Goal: Transaction & Acquisition: Purchase product/service

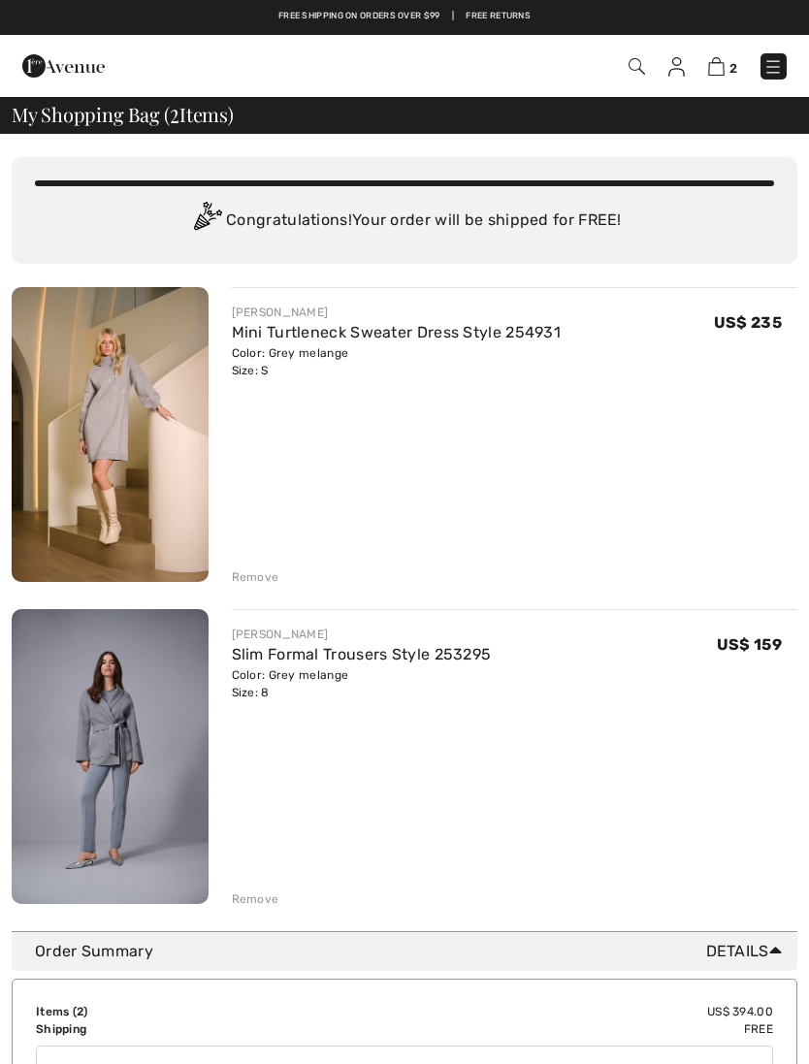
click at [265, 579] on div "Remove" at bounding box center [256, 576] width 48 height 17
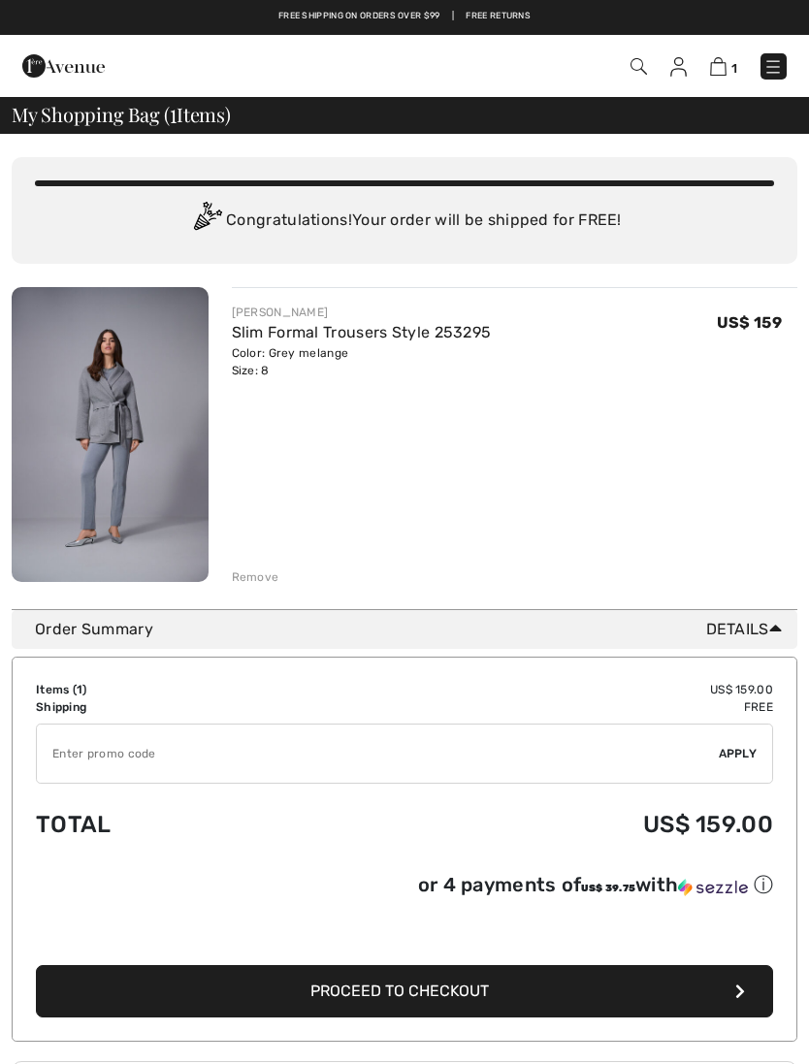
click at [274, 582] on div "Remove" at bounding box center [256, 576] width 48 height 17
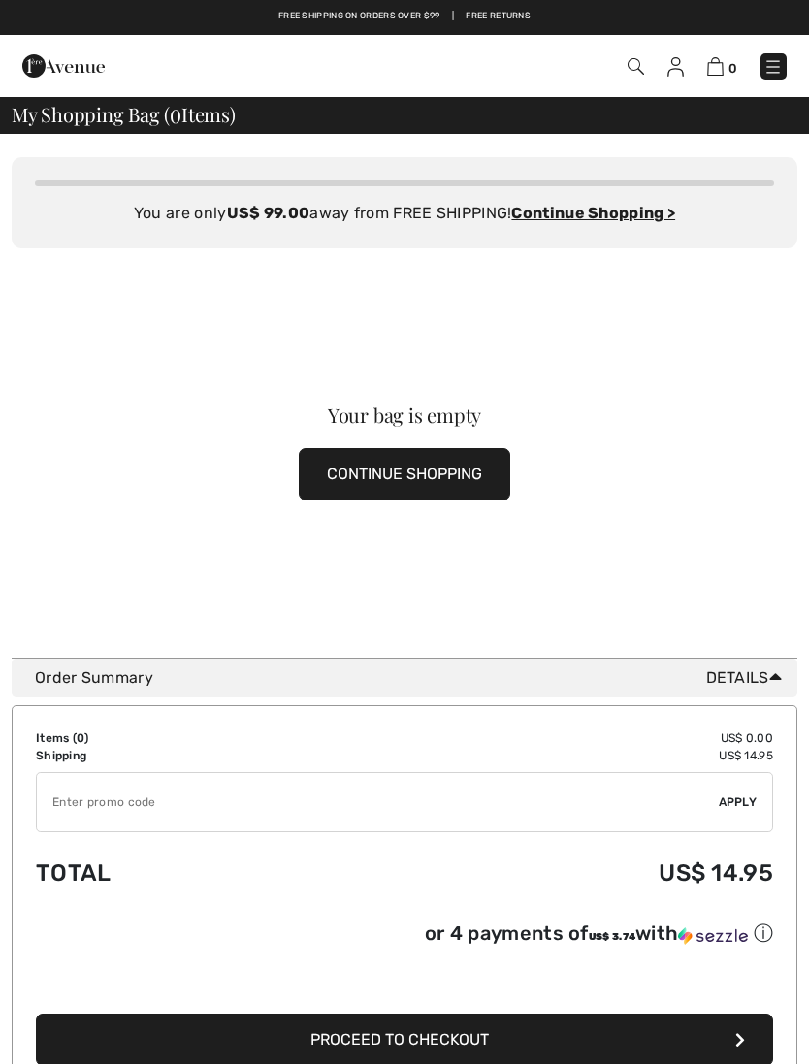
click at [777, 73] on img at bounding box center [772, 66] width 19 height 19
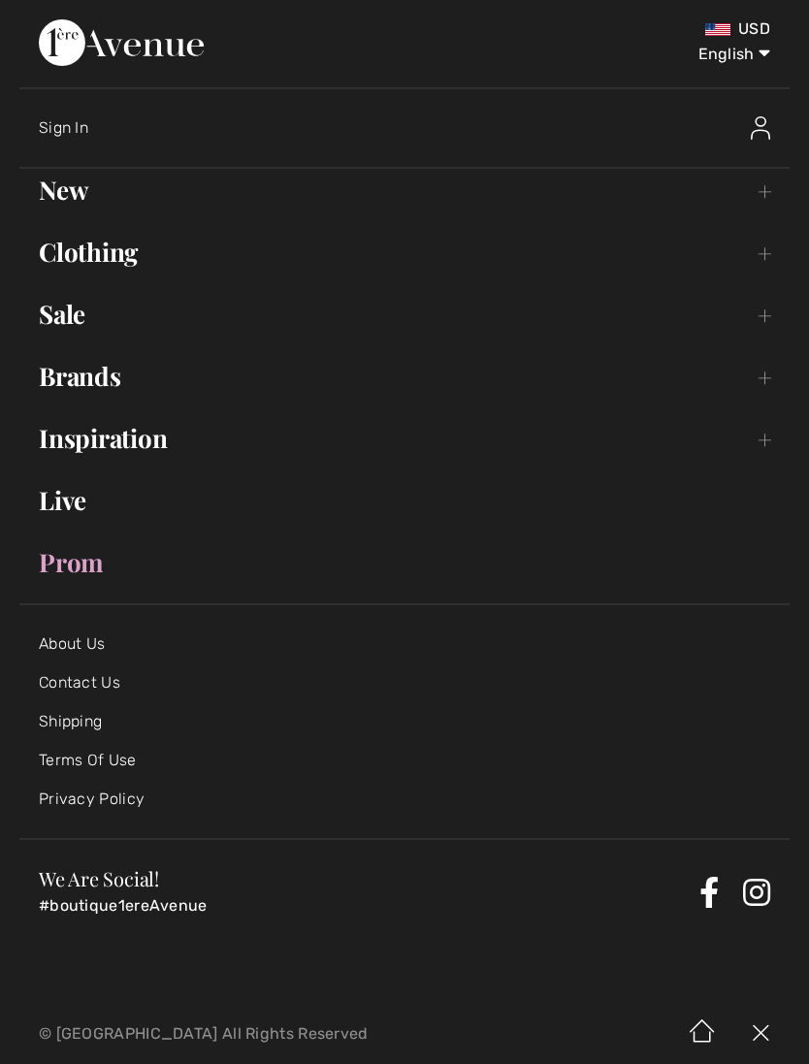
click at [150, 437] on link "Inspiration Toggle submenu" at bounding box center [404, 438] width 770 height 43
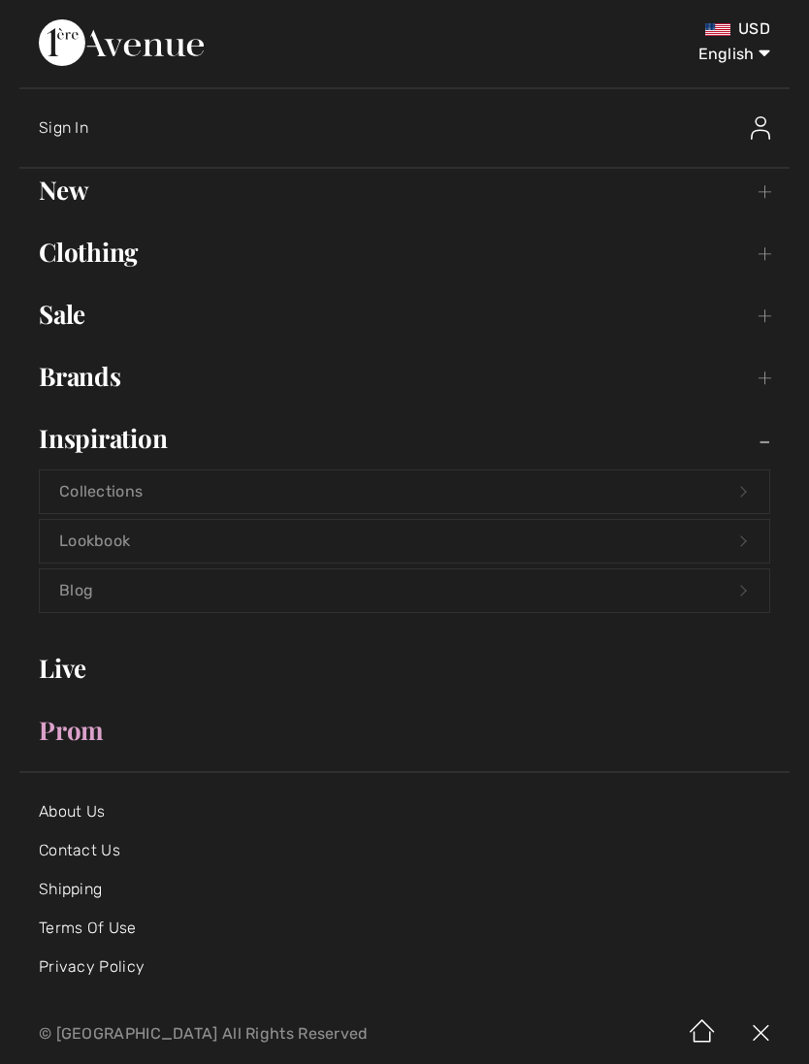
click at [139, 545] on link "Lookbook Open submenu" at bounding box center [404, 541] width 729 height 43
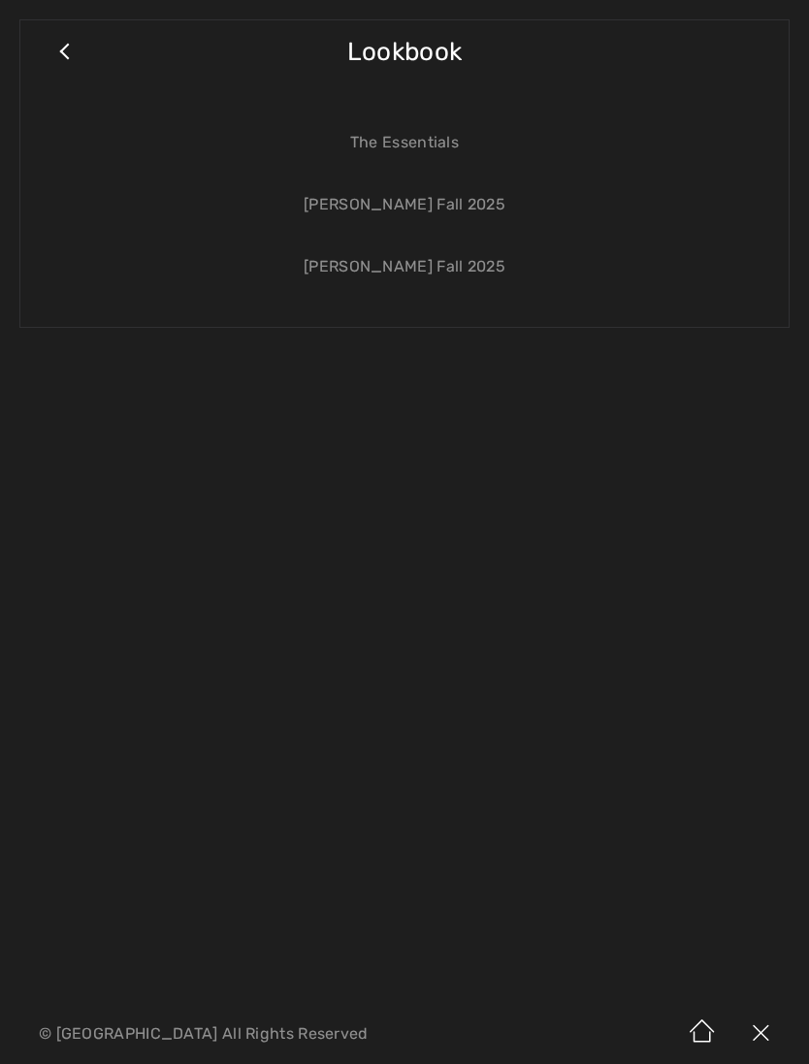
click at [467, 209] on link "[PERSON_NAME] Fall 2025" at bounding box center [404, 204] width 729 height 43
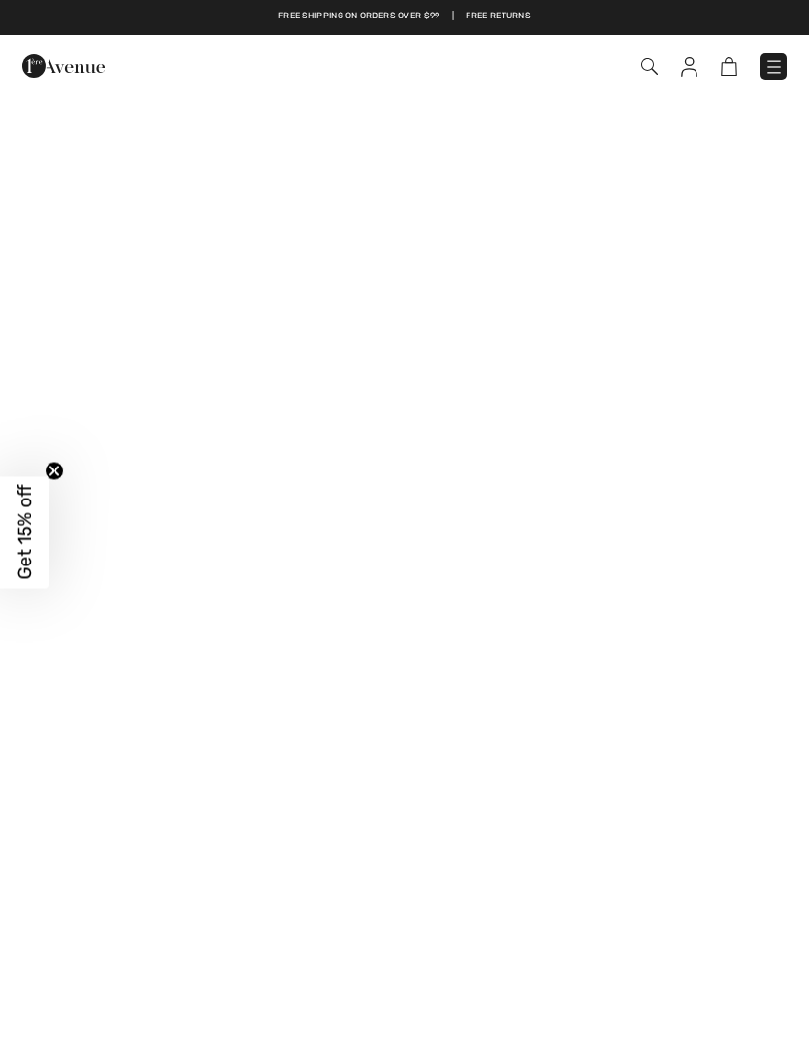
checkbox input "true"
click at [62, 472] on circle "Close teaser" at bounding box center [55, 471] width 18 height 18
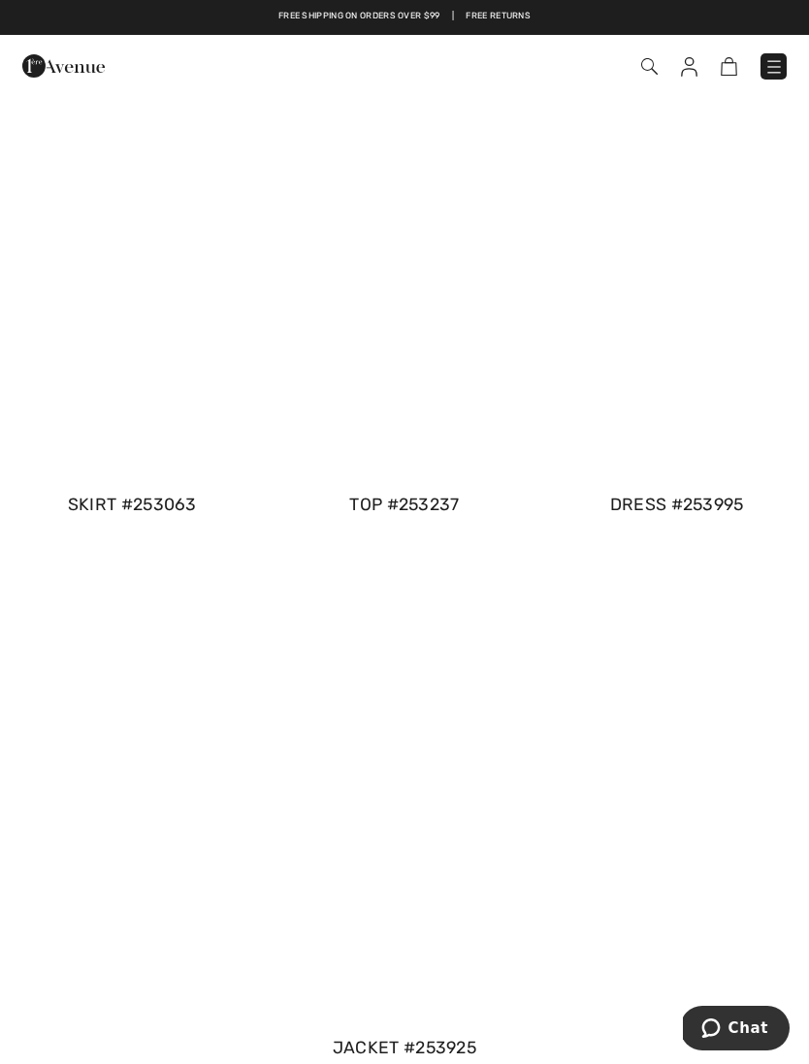
scroll to position [1399, 0]
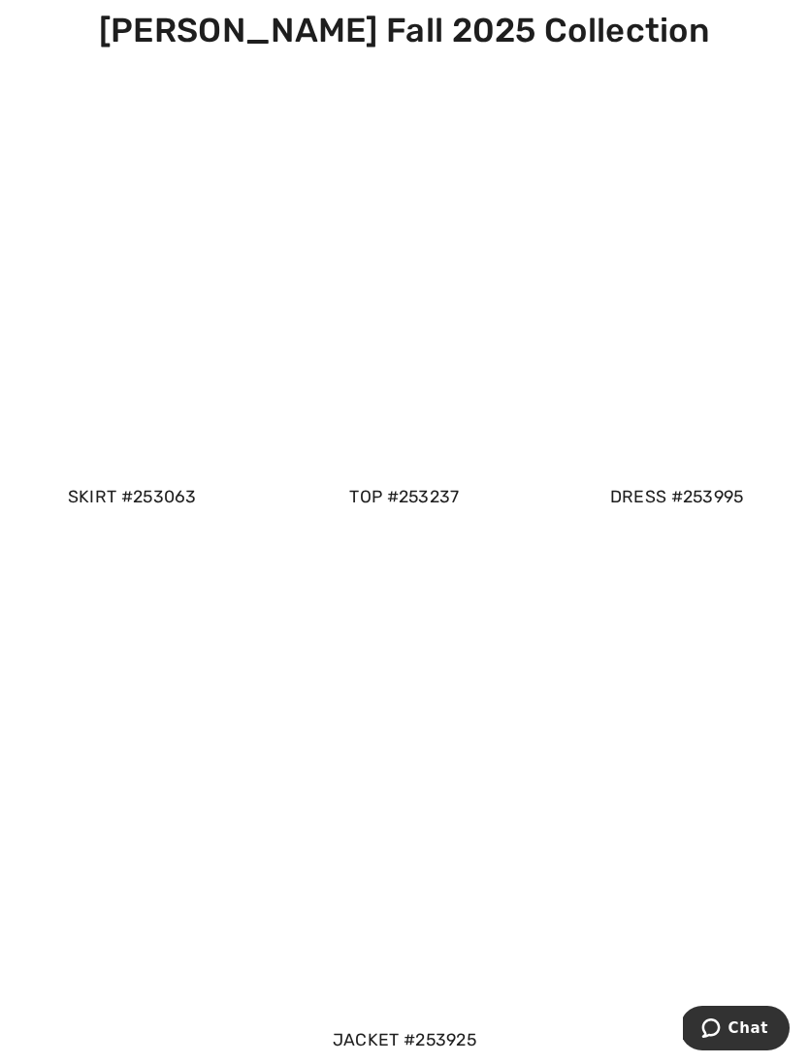
click at [148, 490] on div "skirt #253063" at bounding box center [132, 496] width 265 height 25
click at [129, 366] on div at bounding box center [404, 532] width 809 height 1064
click at [722, 285] on div at bounding box center [404, 532] width 809 height 1064
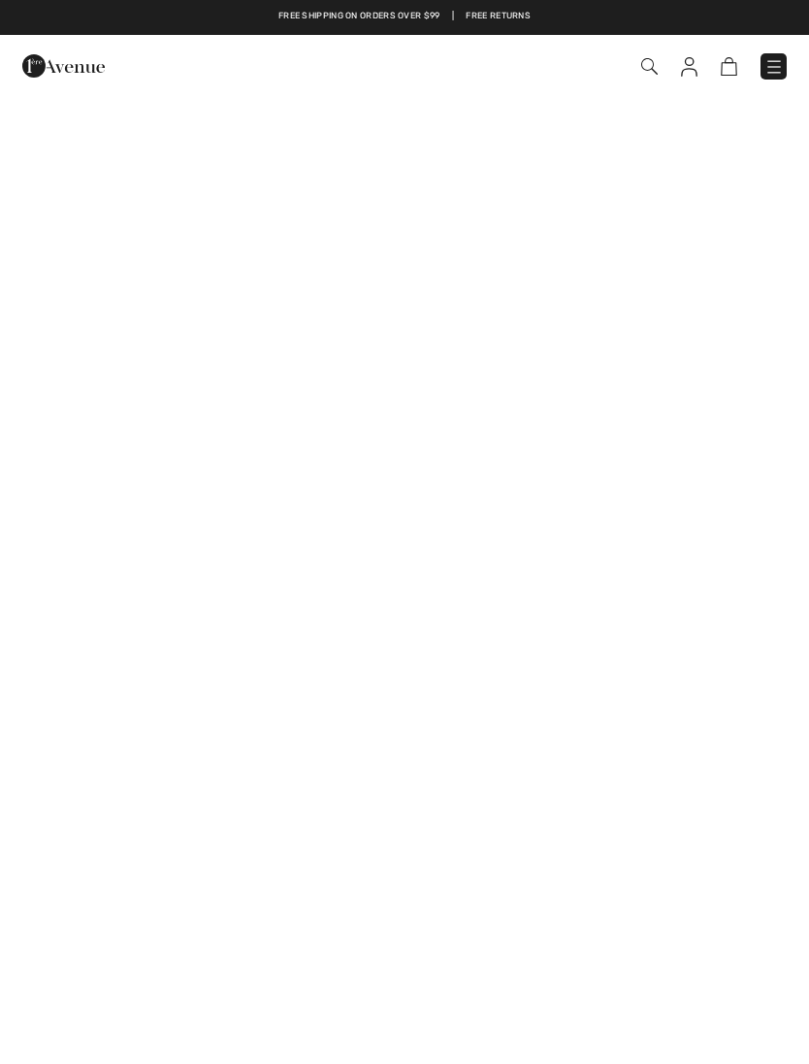
checkbox input "true"
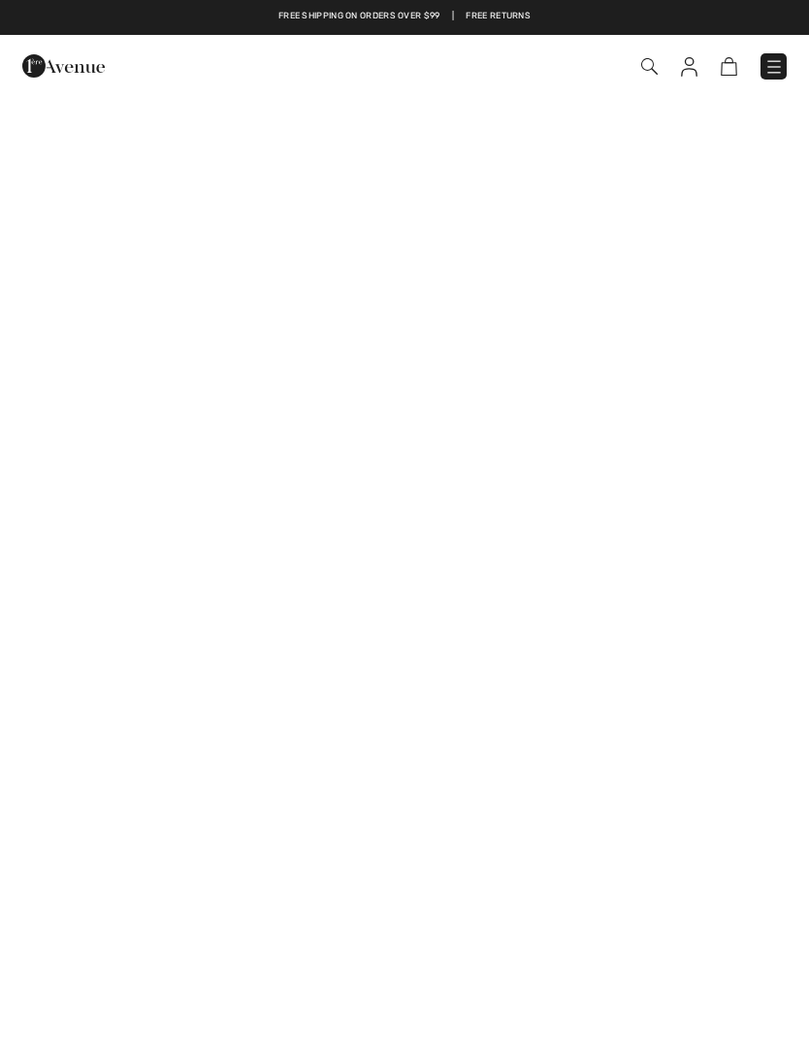
checkbox input "true"
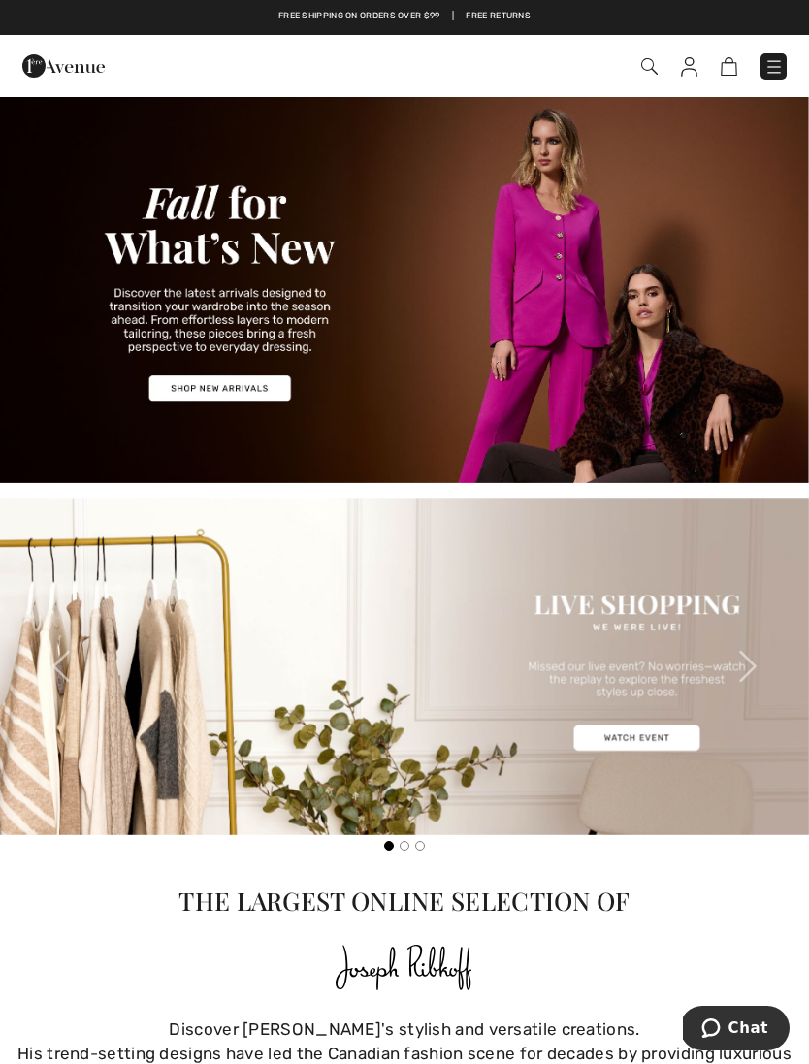
click at [769, 53] on link at bounding box center [773, 66] width 26 height 26
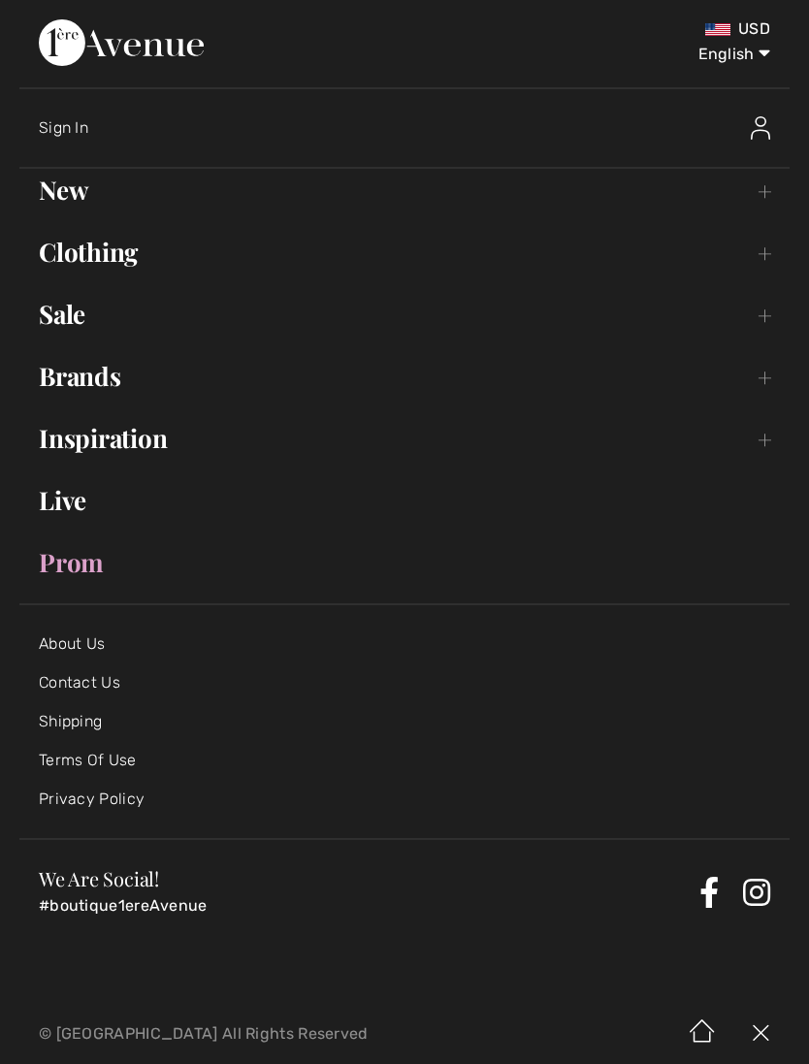
click at [125, 450] on link "Inspiration Toggle submenu" at bounding box center [404, 438] width 770 height 43
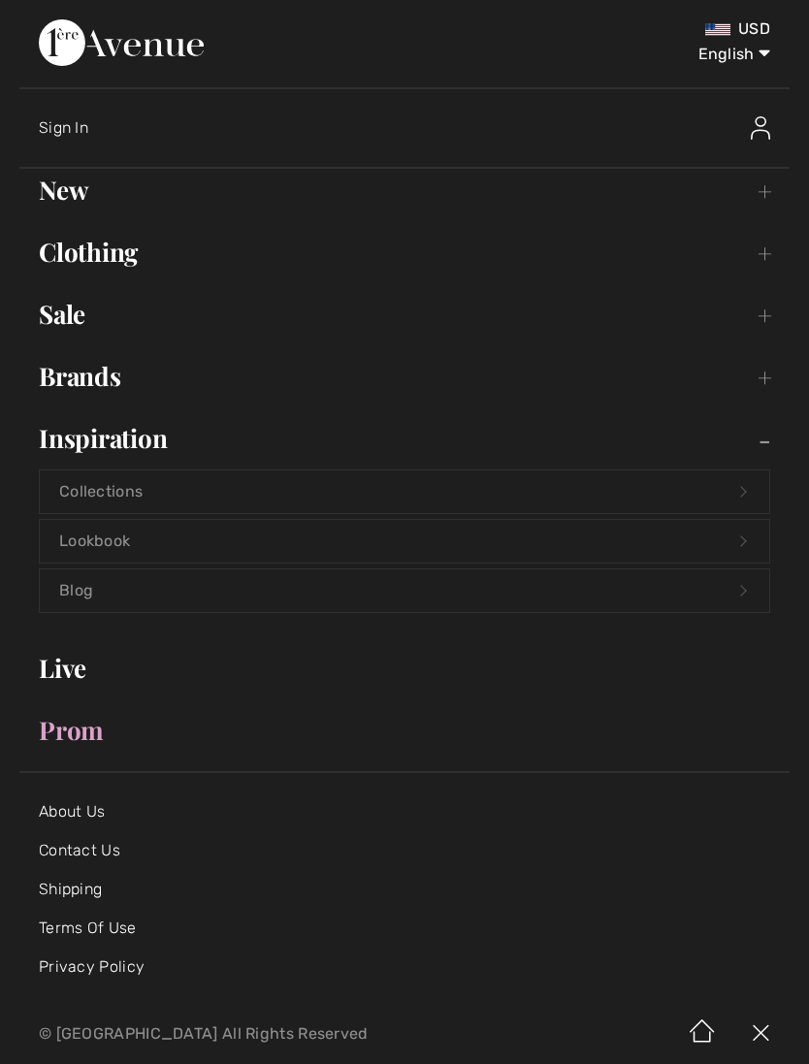
click at [210, 547] on link "Lookbook Open submenu" at bounding box center [404, 541] width 729 height 43
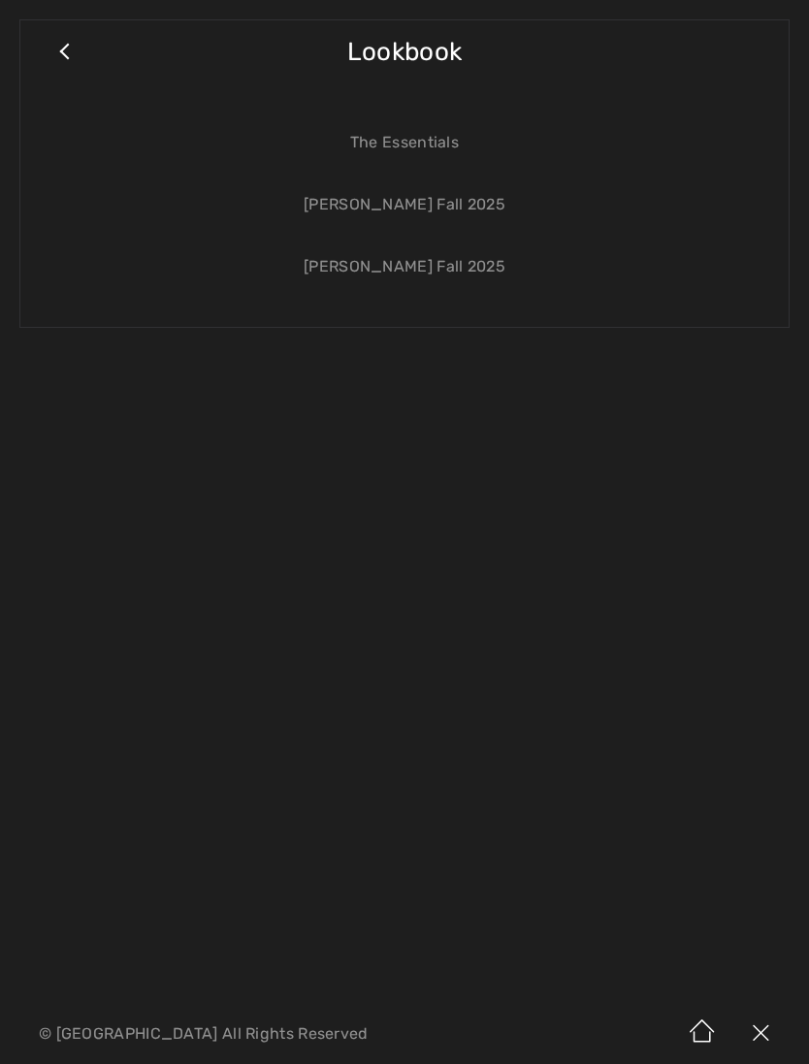
click at [451, 203] on link "[PERSON_NAME] Fall 2025" at bounding box center [404, 204] width 729 height 43
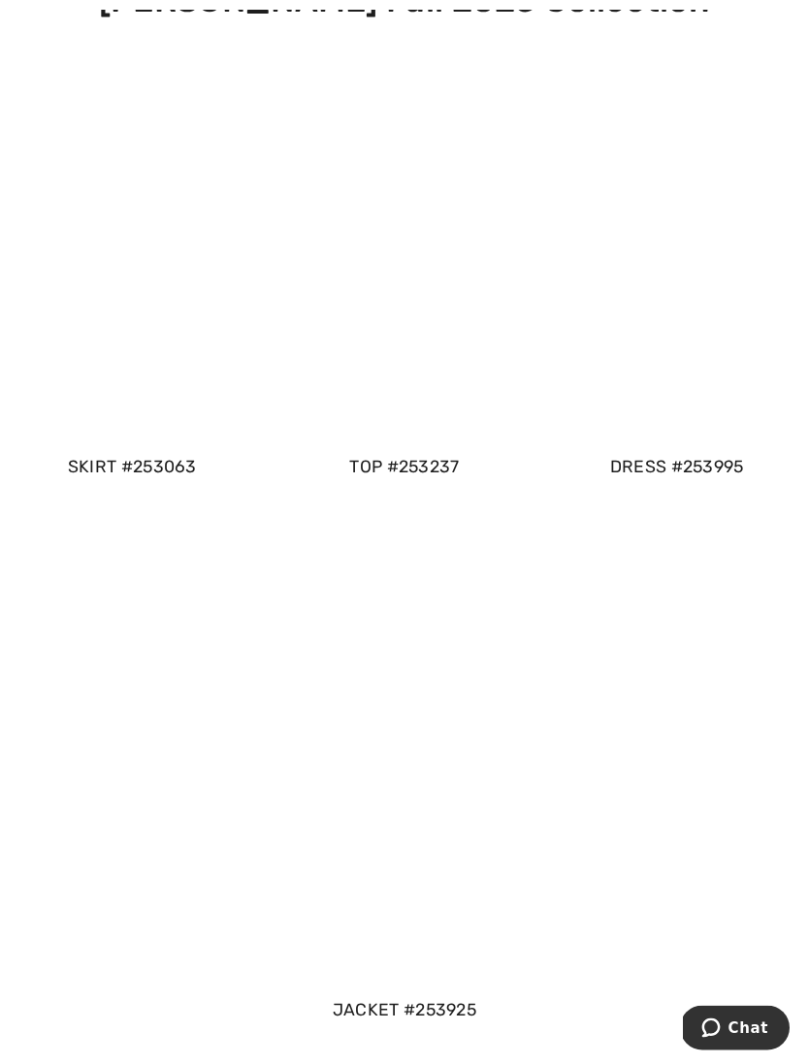
scroll to position [1432, 0]
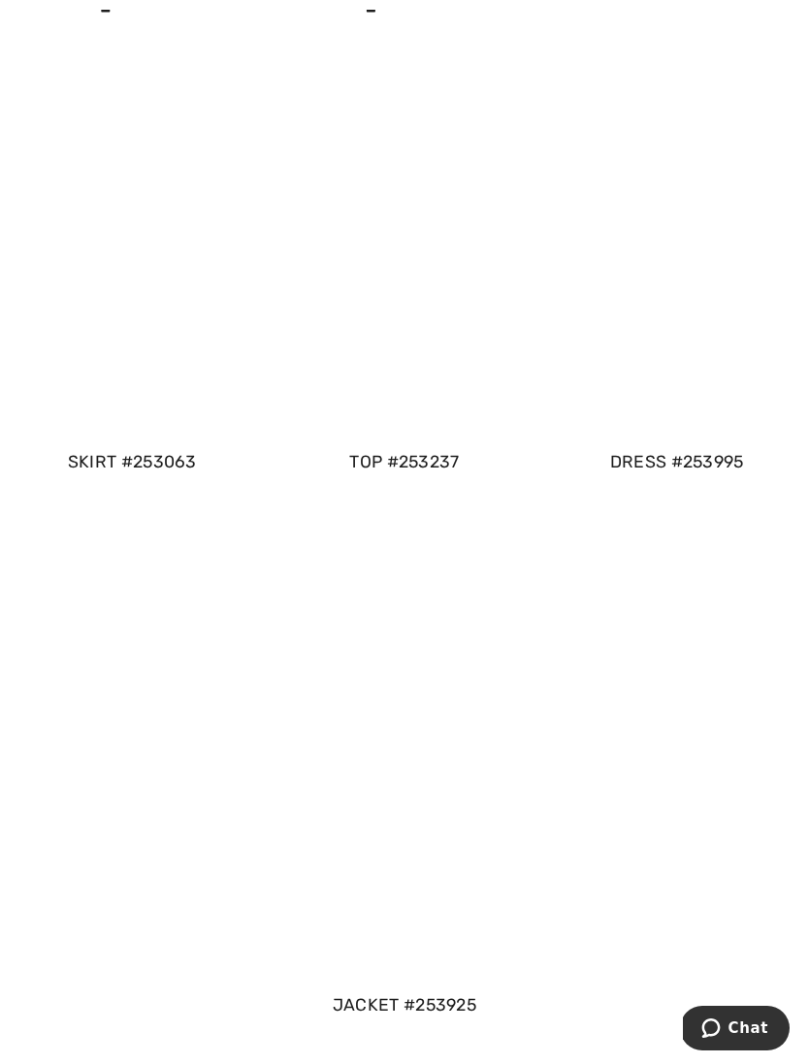
click at [709, 191] on span at bounding box center [676, 255] width 265 height 370
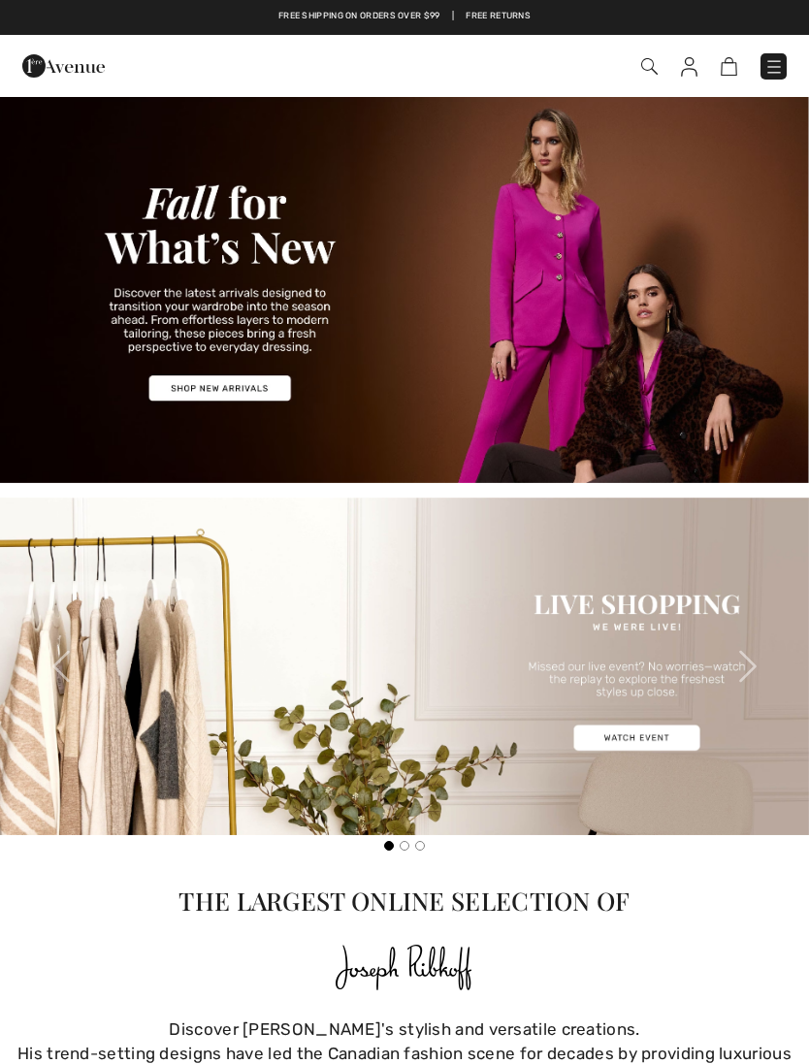
checkbox input "true"
click at [256, 385] on img at bounding box center [404, 289] width 809 height 388
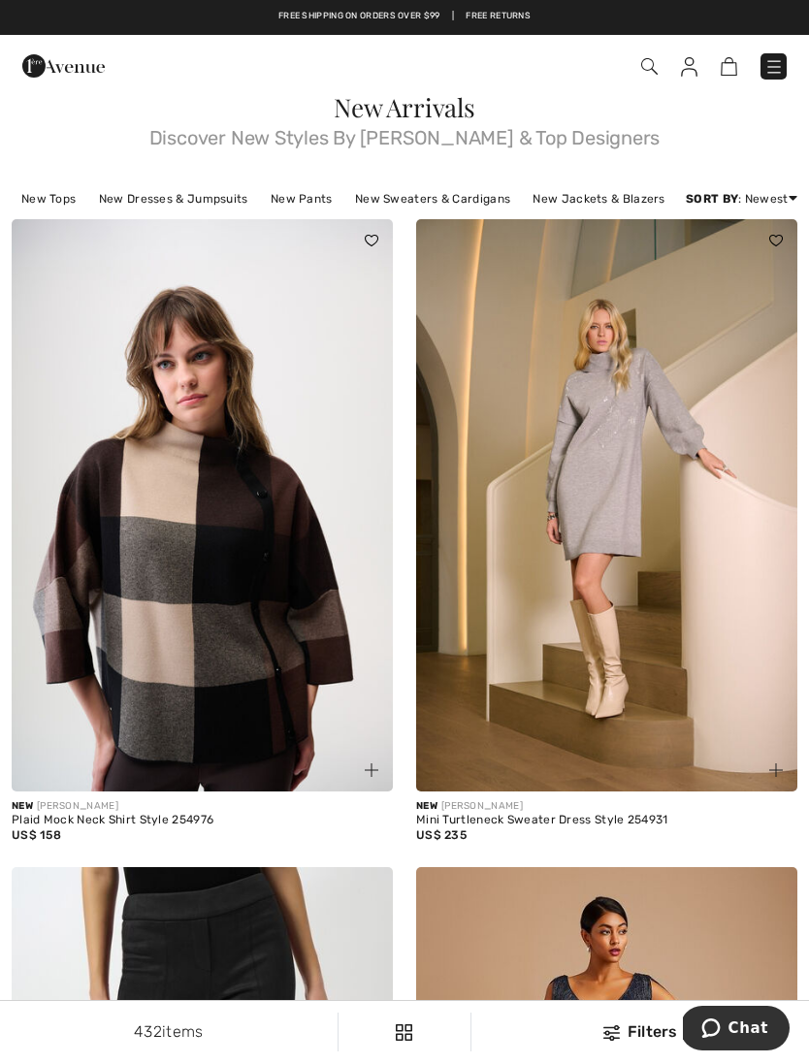
click at [779, 57] on img at bounding box center [773, 66] width 19 height 19
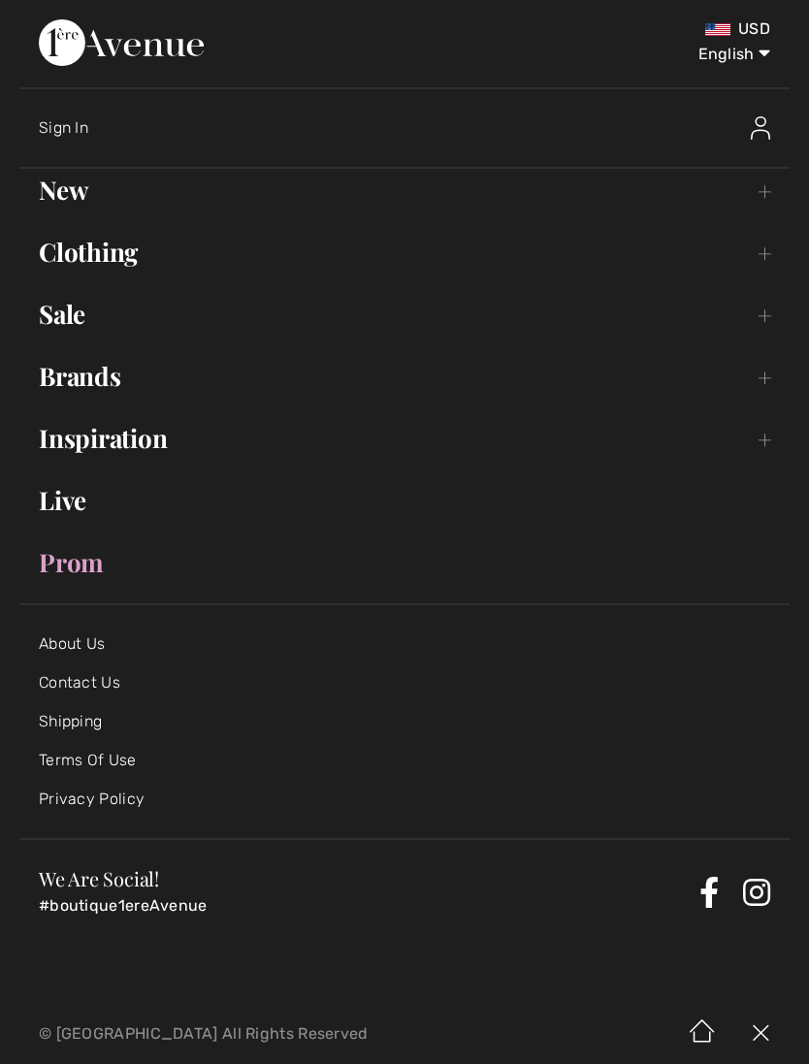
click at [116, 386] on link "Brands Open submenu" at bounding box center [404, 376] width 770 height 43
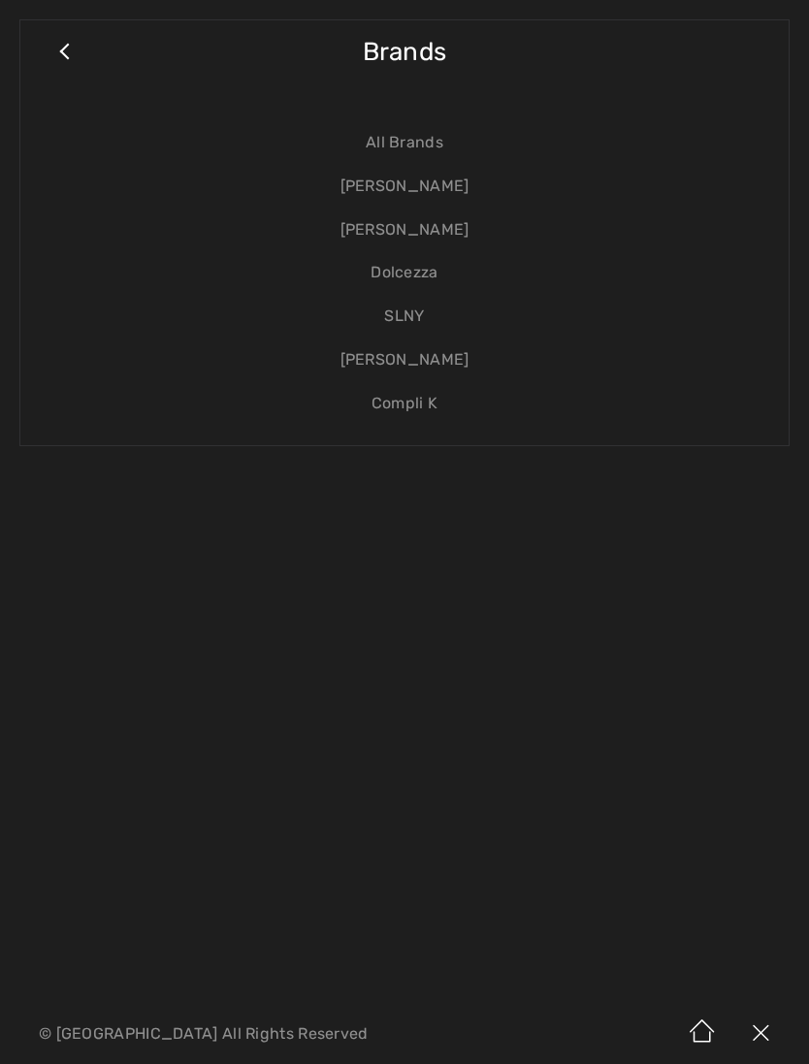
click at [444, 197] on link "[PERSON_NAME]" at bounding box center [404, 187] width 729 height 44
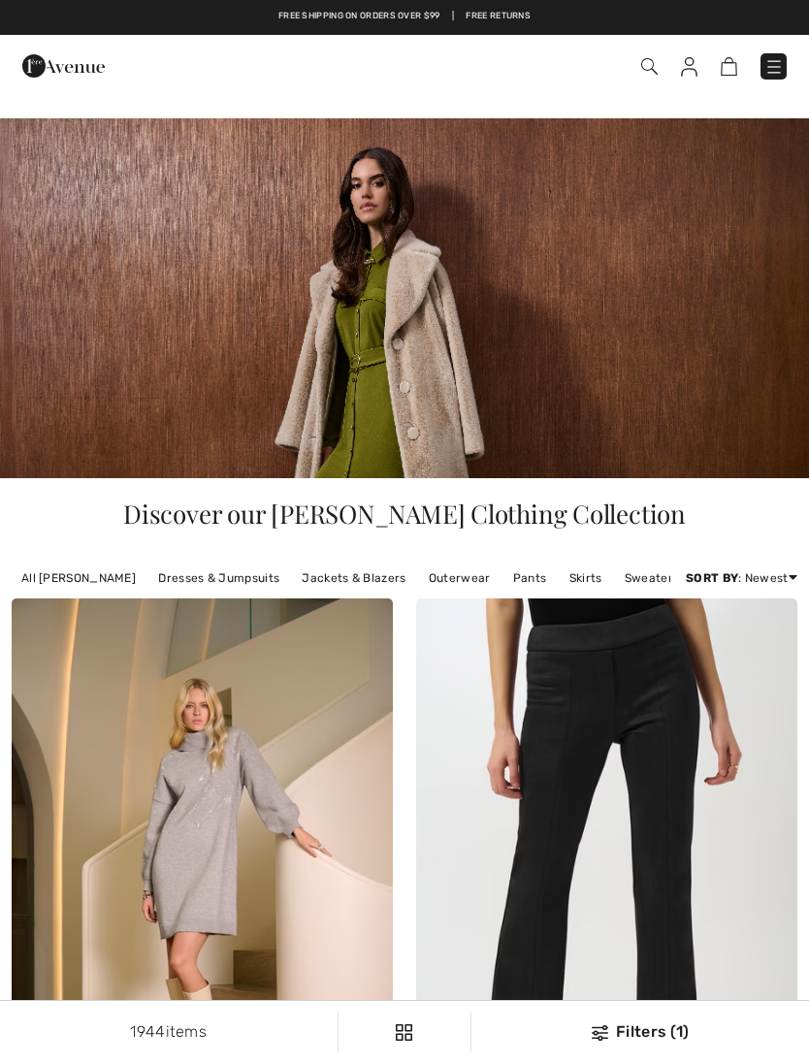
checkbox input "true"
click at [460, 568] on link "Outerwear" at bounding box center [459, 577] width 81 height 25
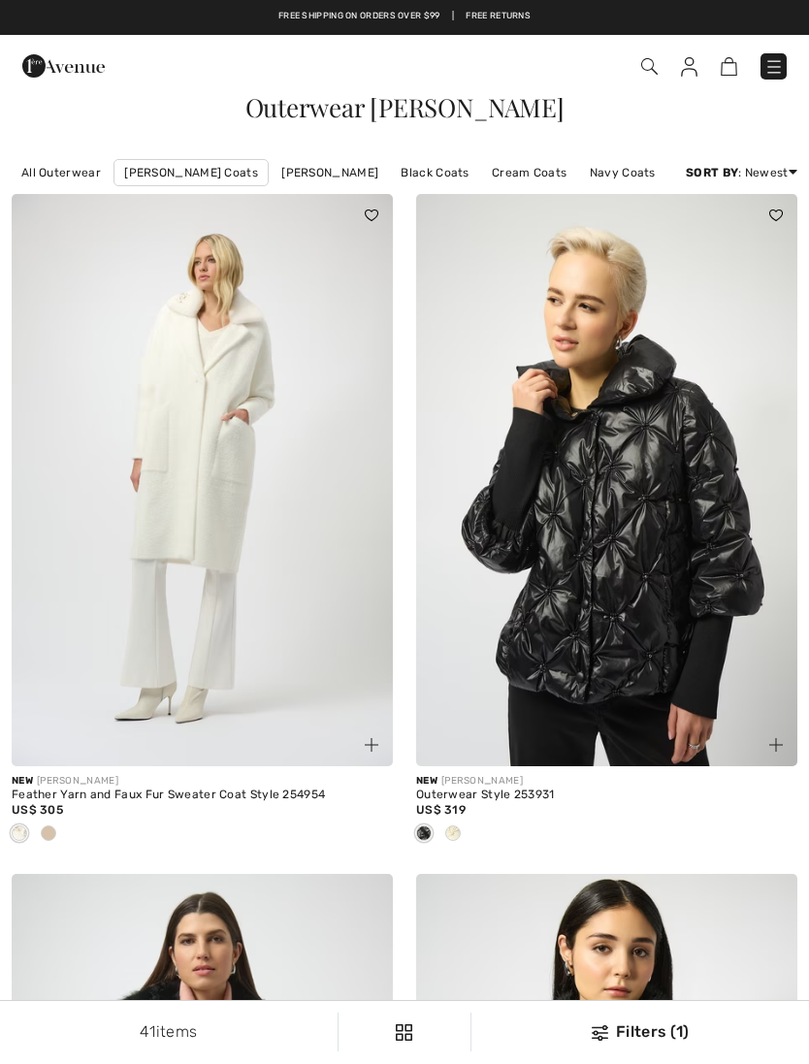
checkbox input "true"
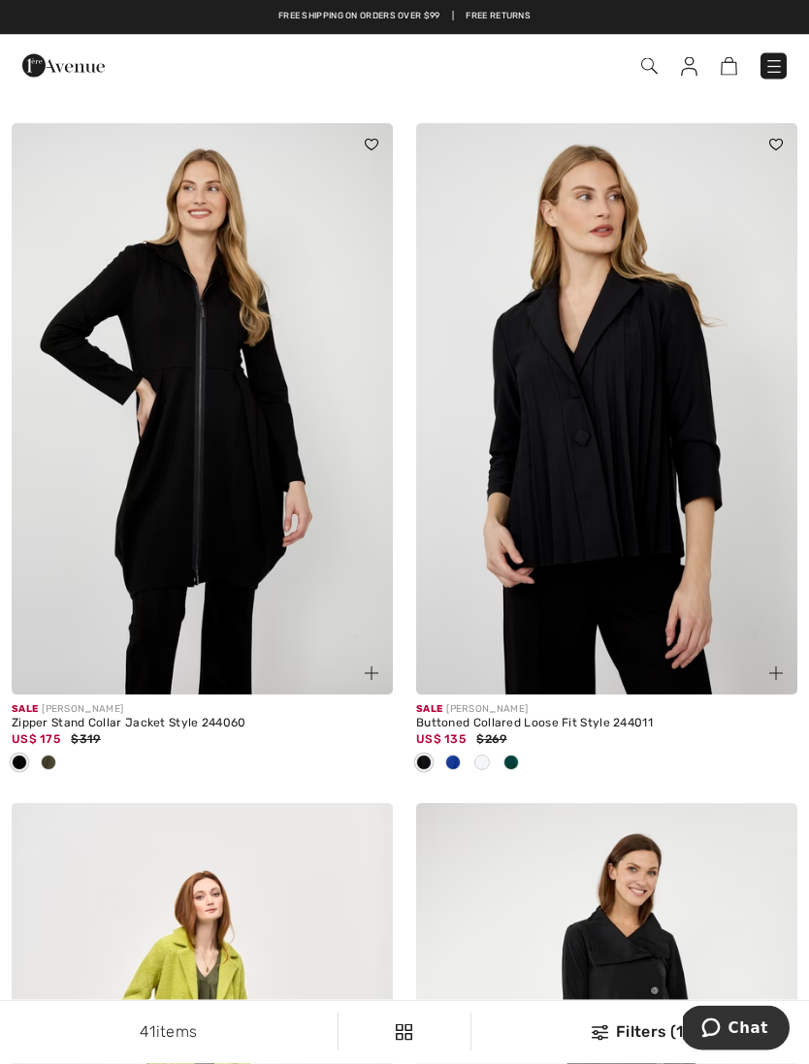
scroll to position [6222, 0]
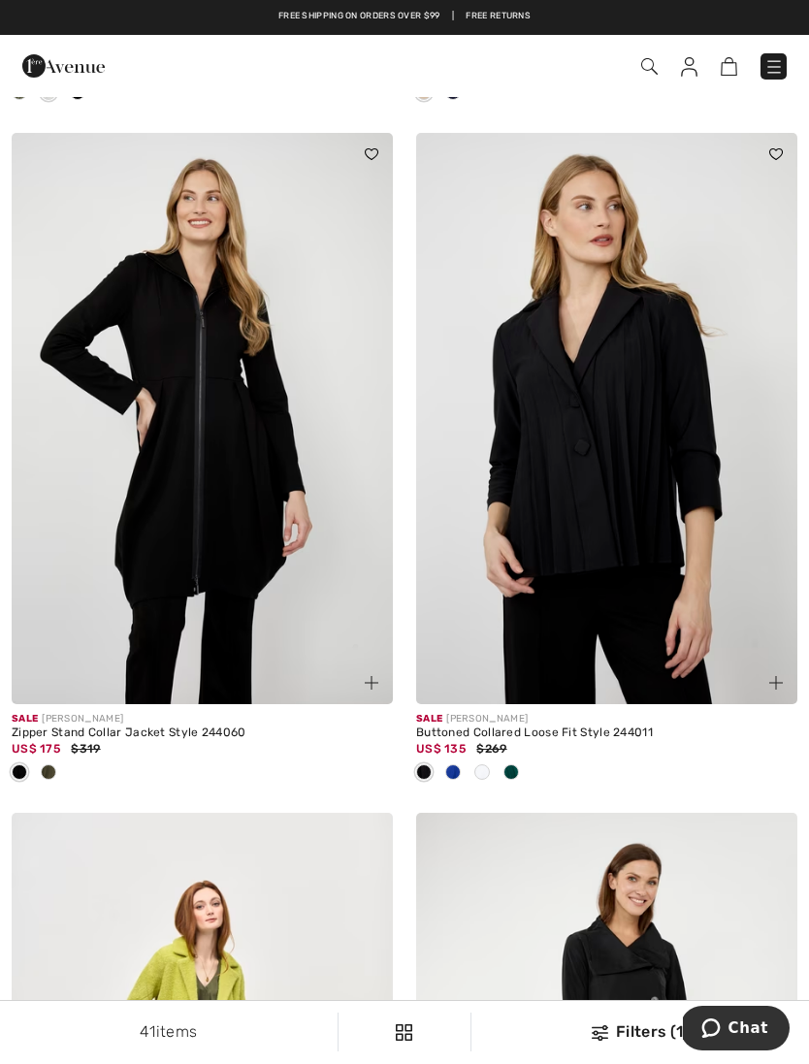
click at [70, 761] on div at bounding box center [202, 773] width 381 height 32
click at [139, 726] on div "Zipper Stand Collar Jacket Style 244060" at bounding box center [202, 733] width 381 height 14
click at [234, 521] on img at bounding box center [202, 419] width 381 height 572
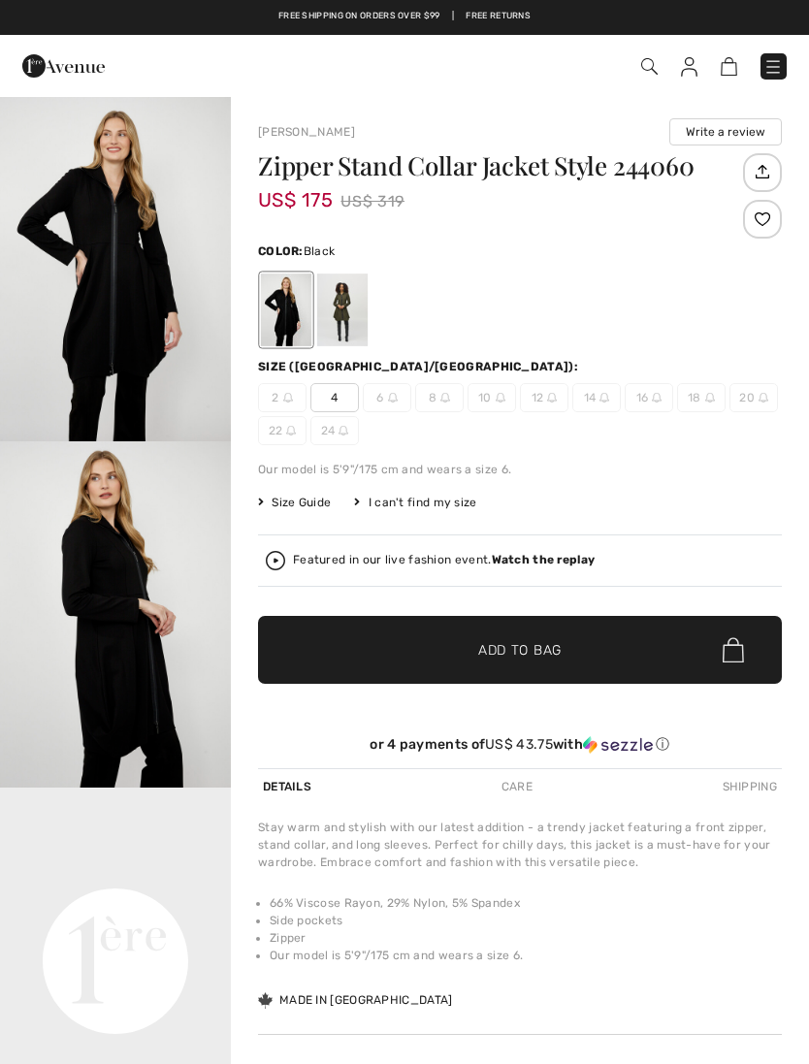
checkbox input "true"
click at [364, 316] on div at bounding box center [342, 310] width 50 height 73
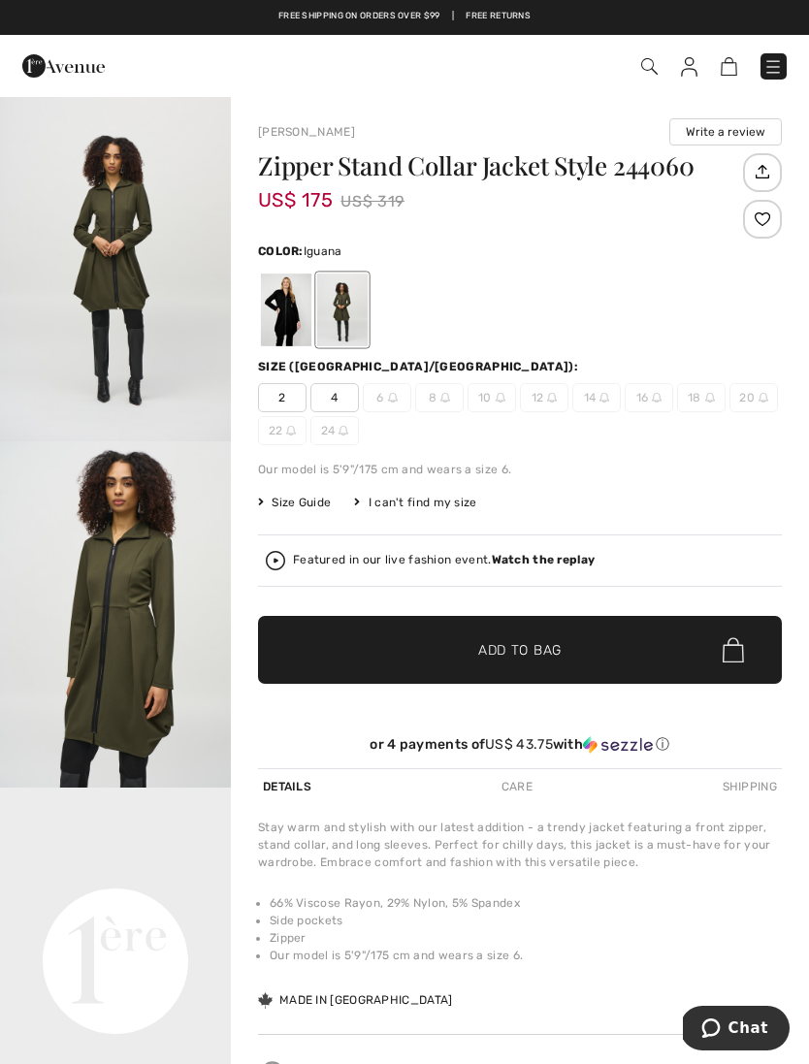
click at [339, 316] on div at bounding box center [342, 310] width 50 height 73
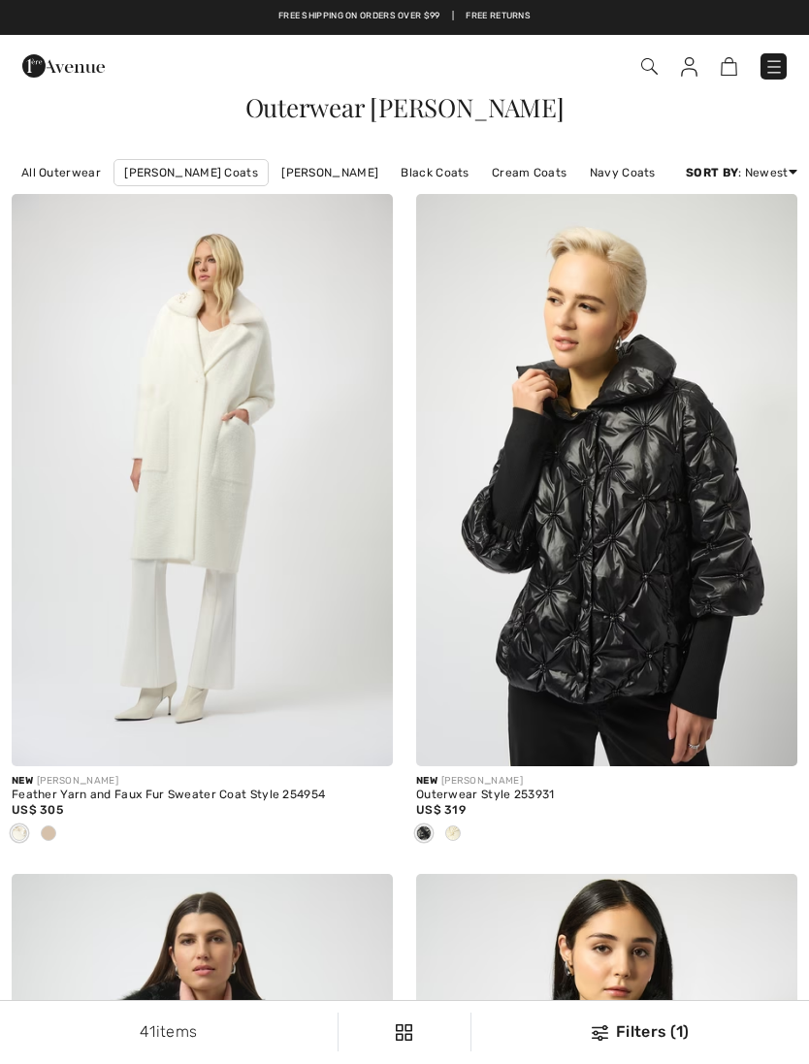
scroll to position [6222, 0]
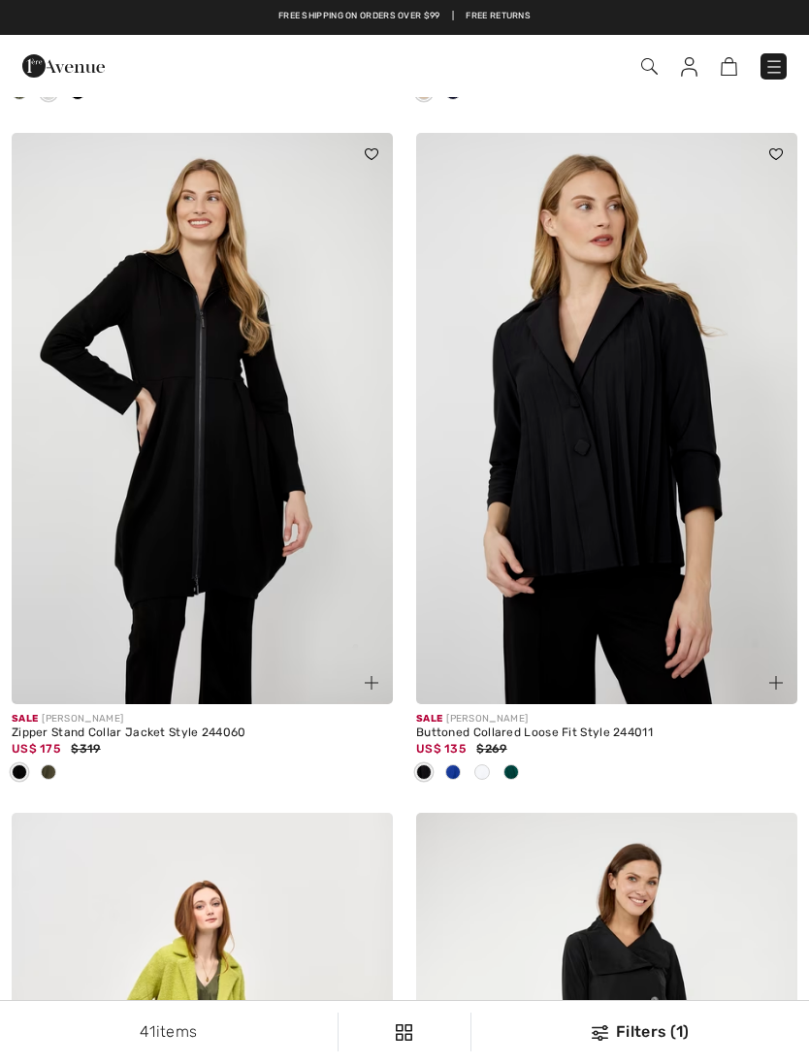
checkbox input "true"
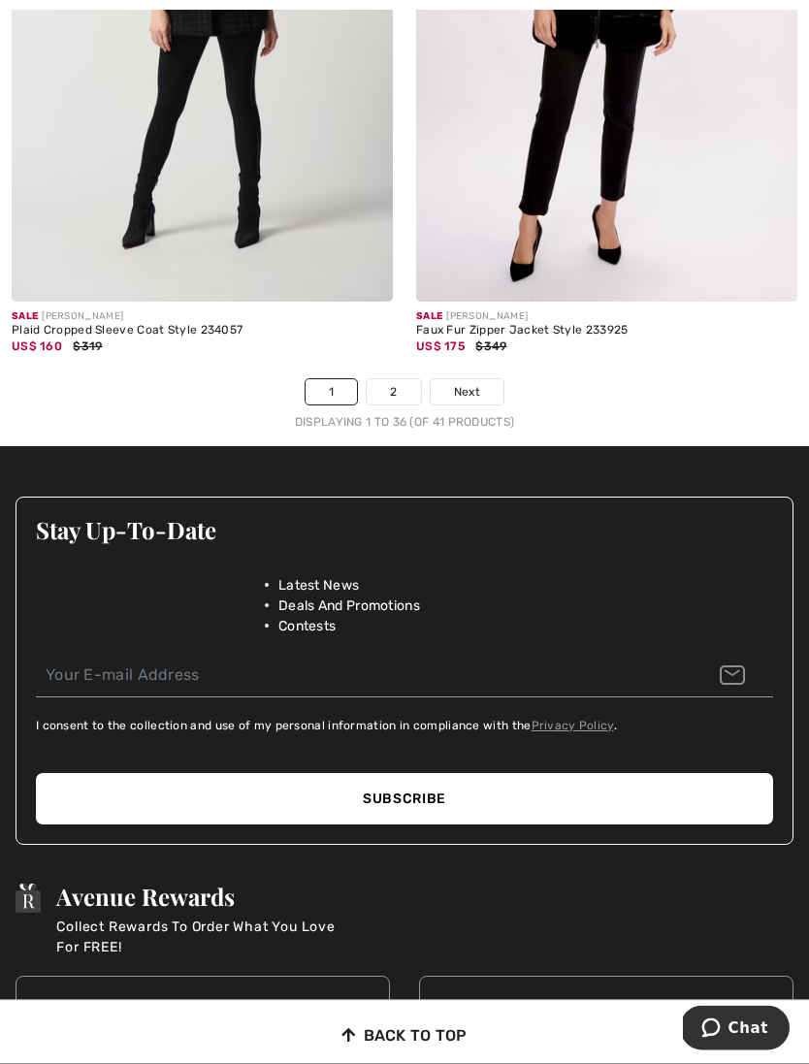
scroll to position [12173, 0]
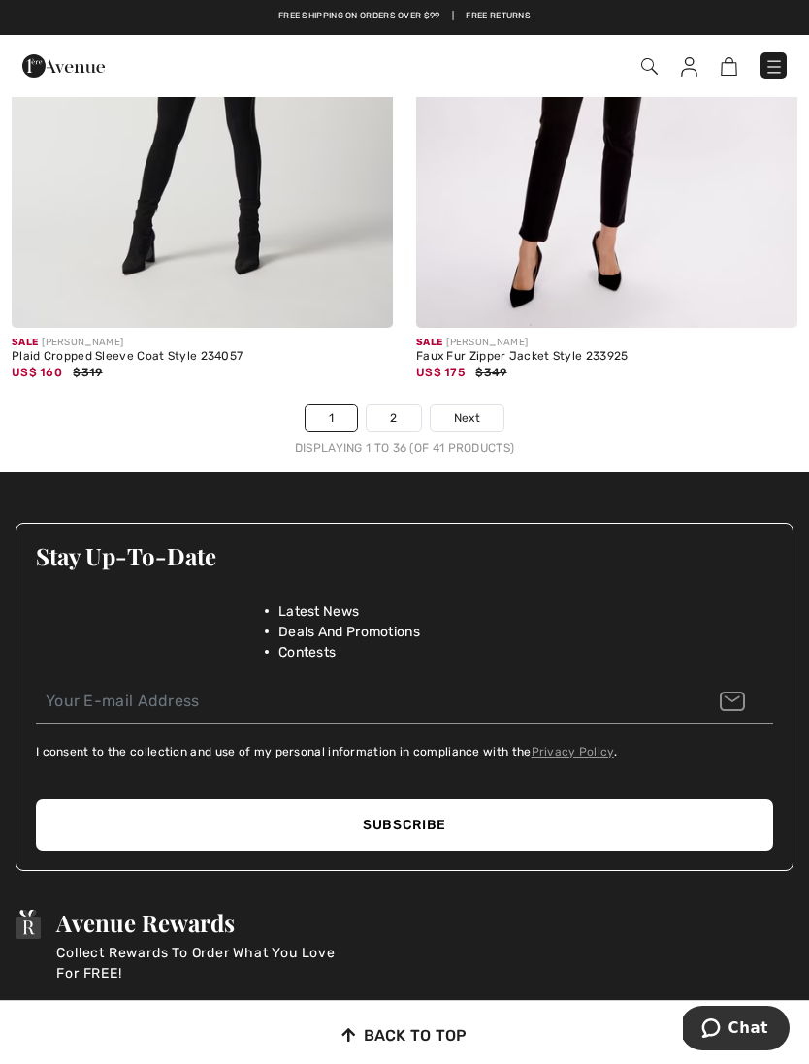
click at [402, 405] on link "2" at bounding box center [393, 417] width 53 height 25
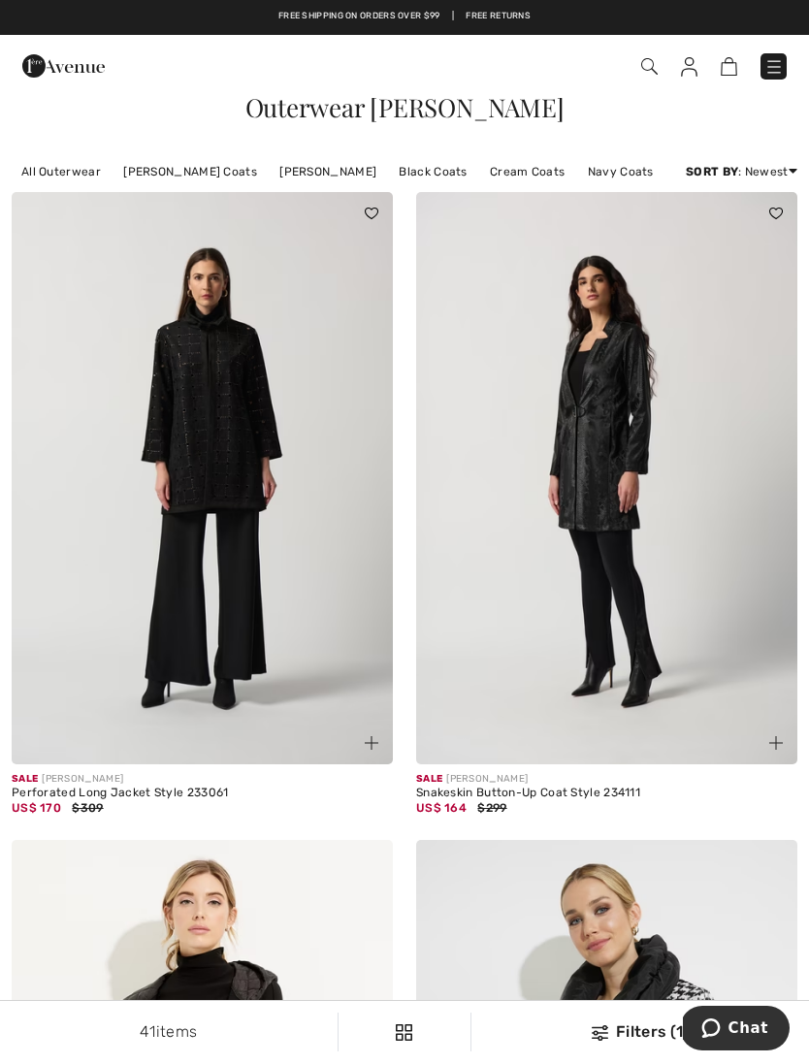
click at [768, 75] on img at bounding box center [773, 66] width 19 height 19
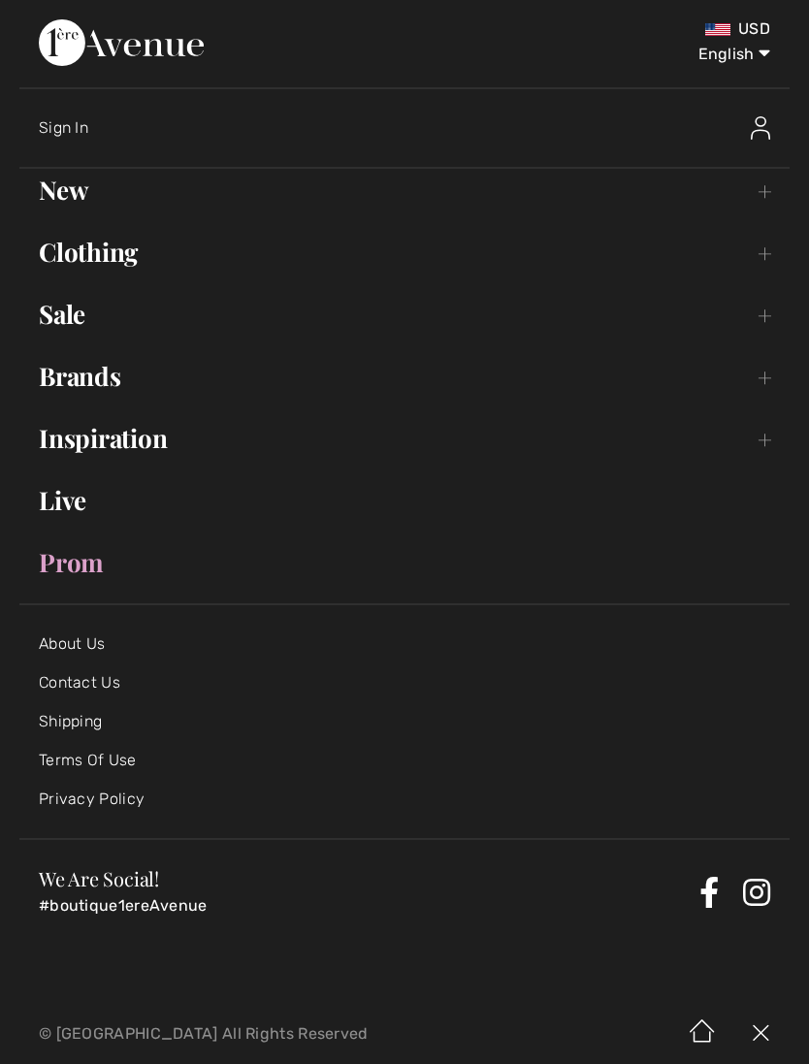
click at [81, 197] on link "New Toggle submenu" at bounding box center [404, 190] width 770 height 43
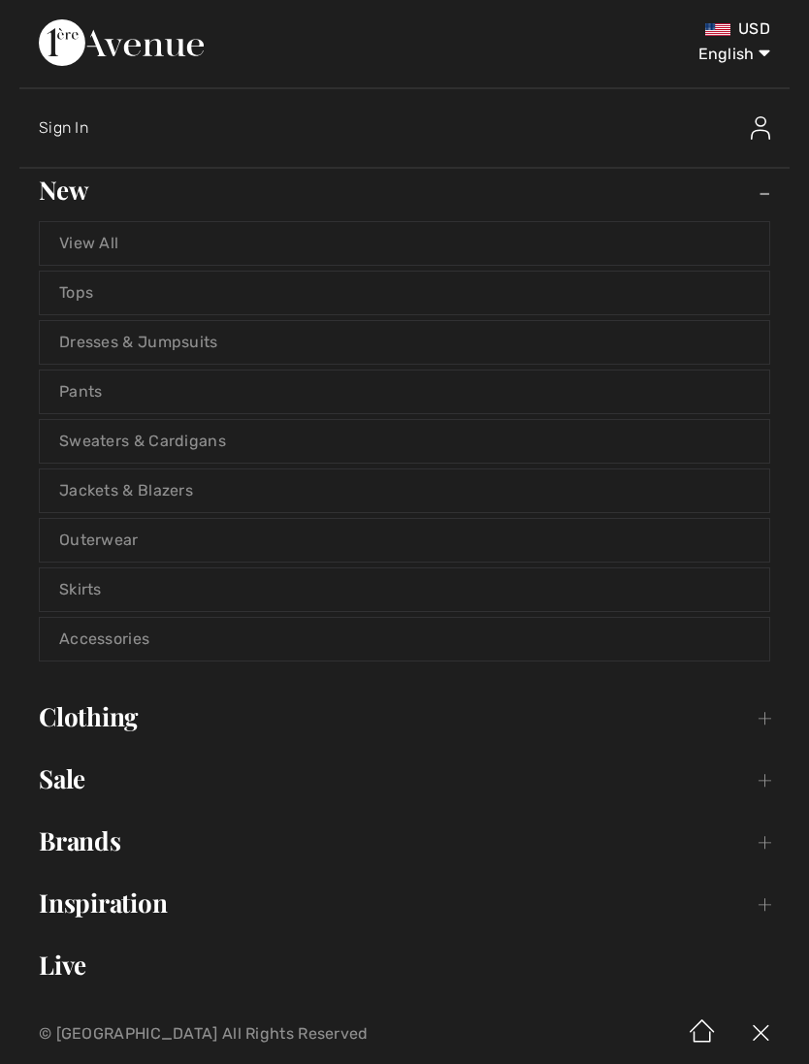
click at [604, 498] on link "Jackets & Blazers" at bounding box center [404, 490] width 729 height 43
click at [603, 497] on link "Jackets & Blazers" at bounding box center [404, 490] width 729 height 43
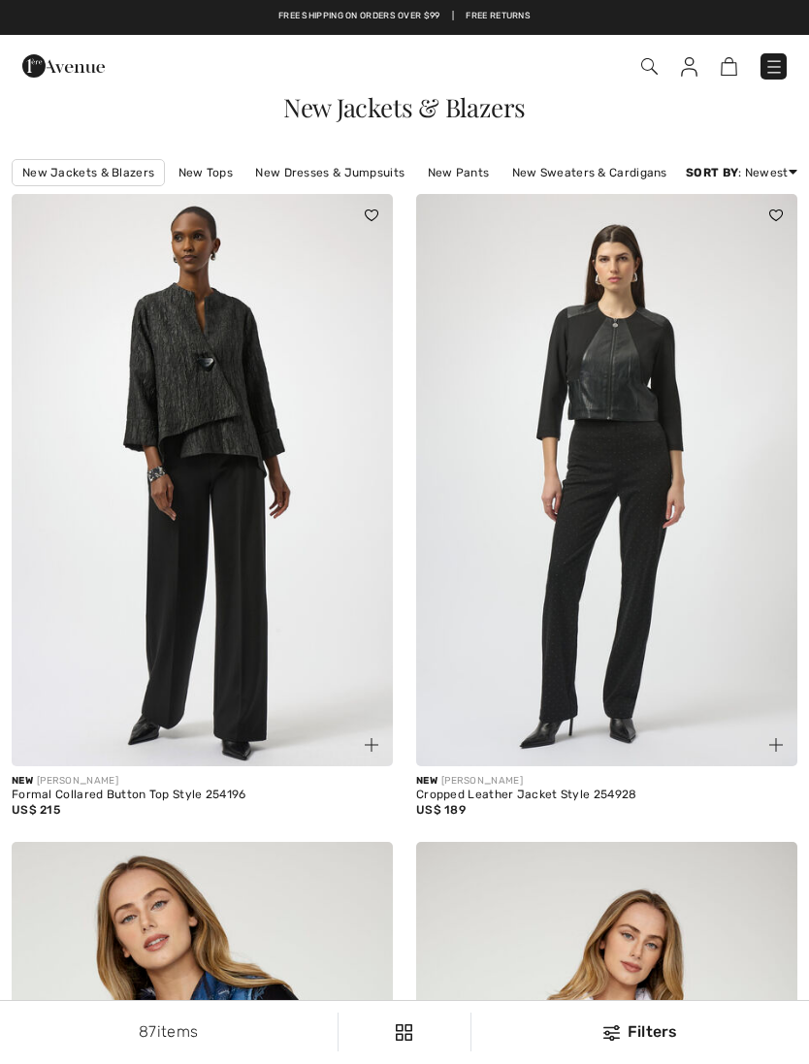
checkbox input "true"
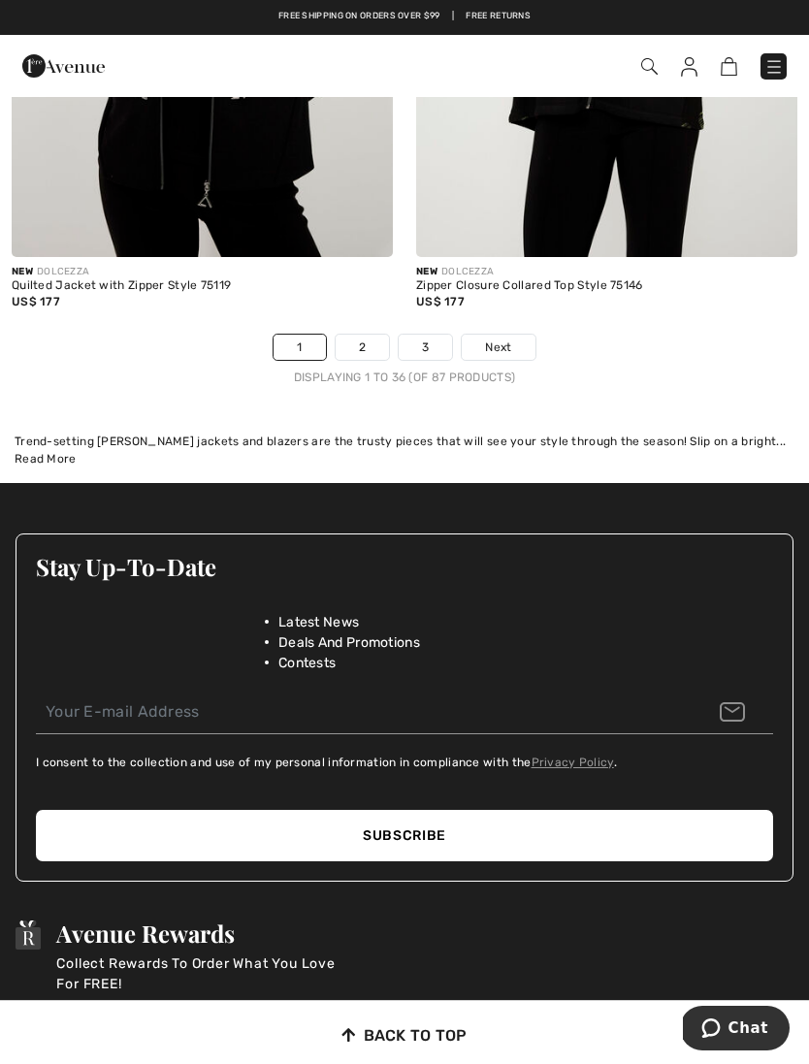
scroll to position [12138, 0]
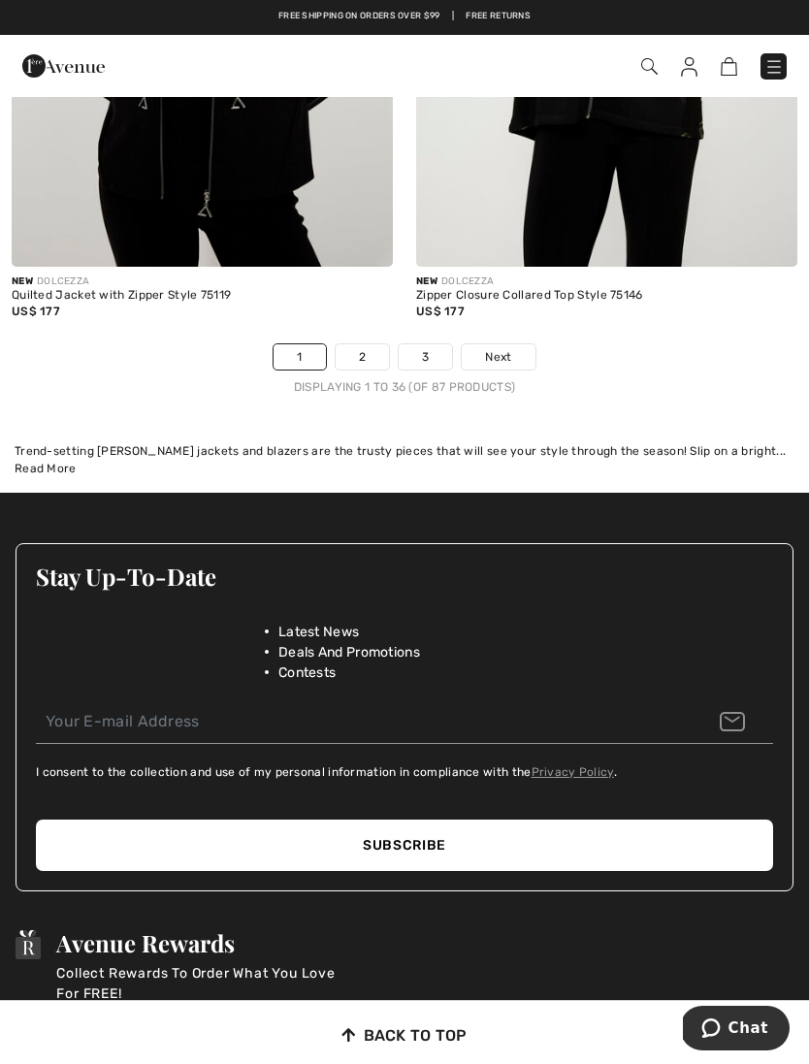
click at [373, 344] on link "2" at bounding box center [362, 356] width 53 height 25
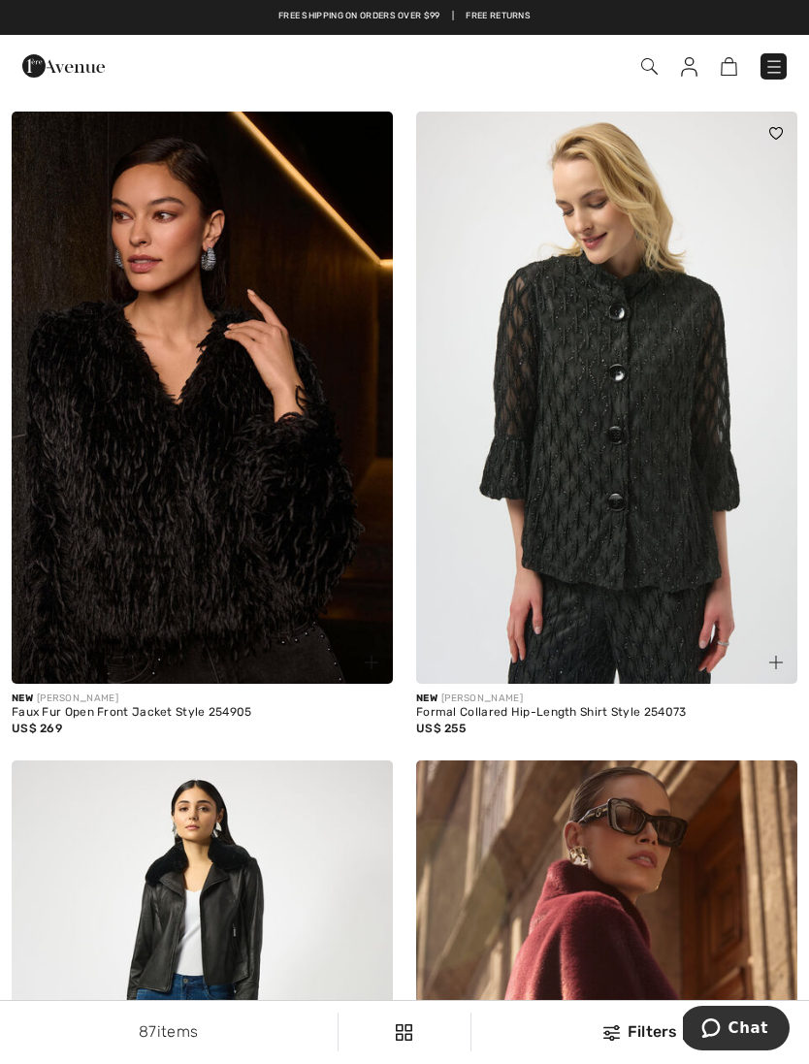
scroll to position [11038, 0]
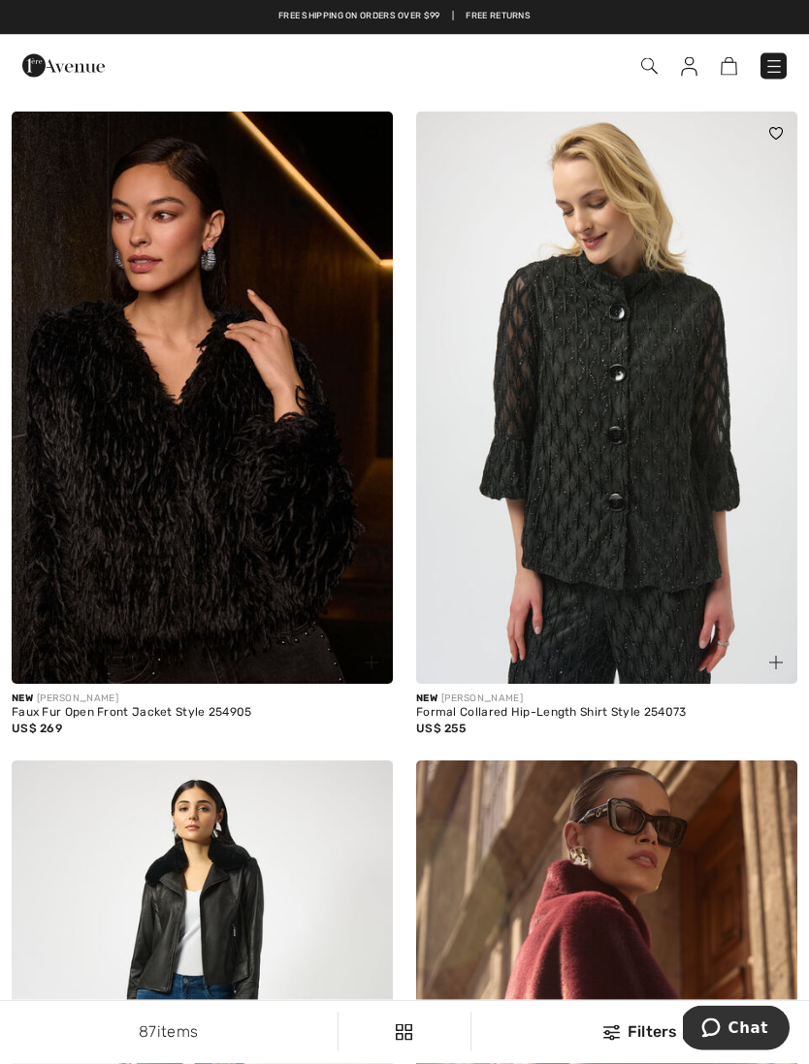
click at [251, 487] on img at bounding box center [202, 399] width 381 height 572
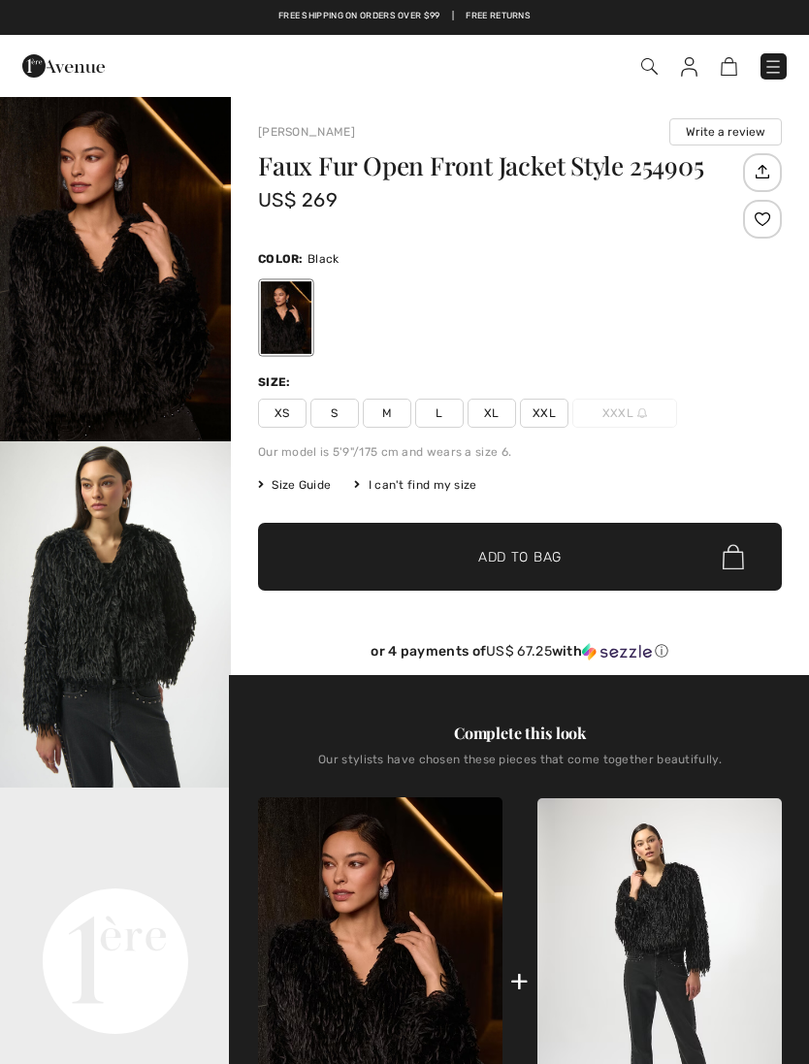
checkbox input "true"
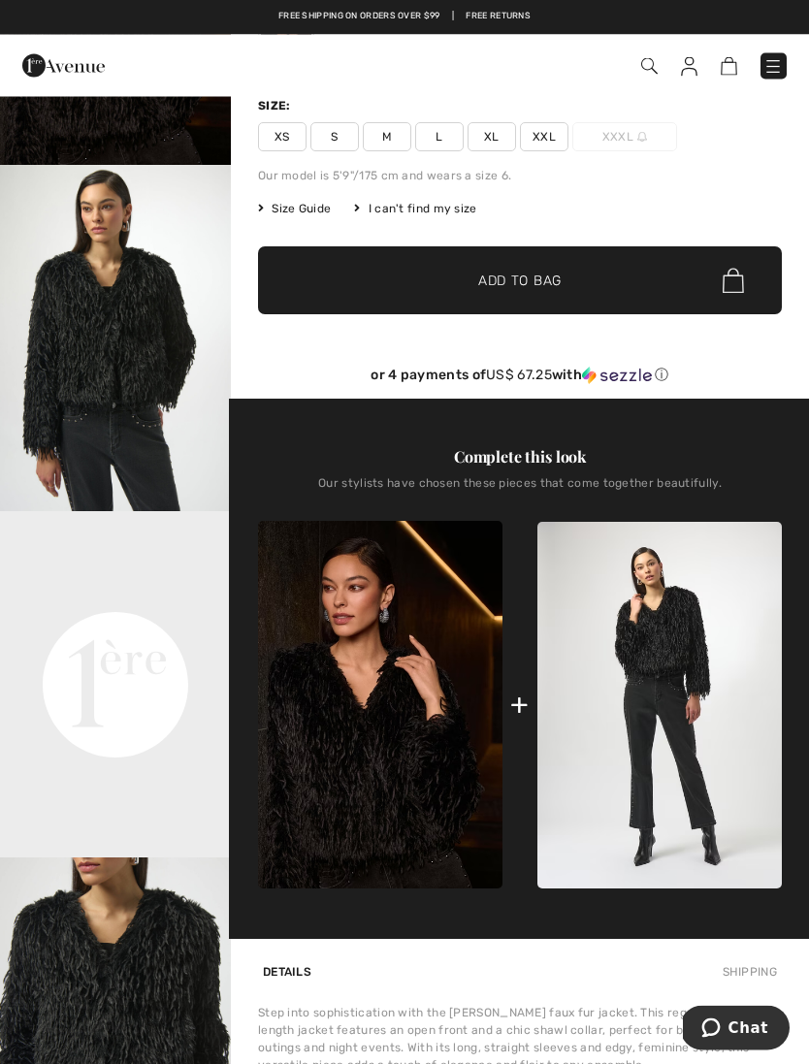
scroll to position [276, 0]
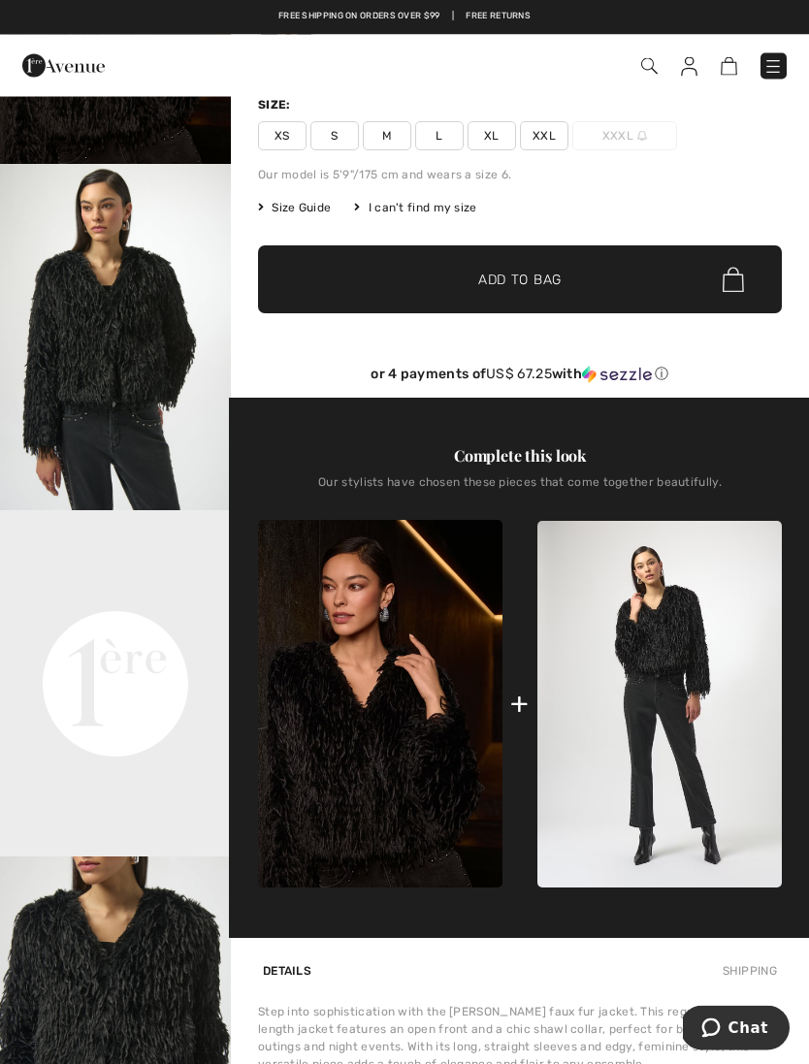
click at [123, 627] on video "Your browser does not support the video tag." at bounding box center [115, 568] width 231 height 115
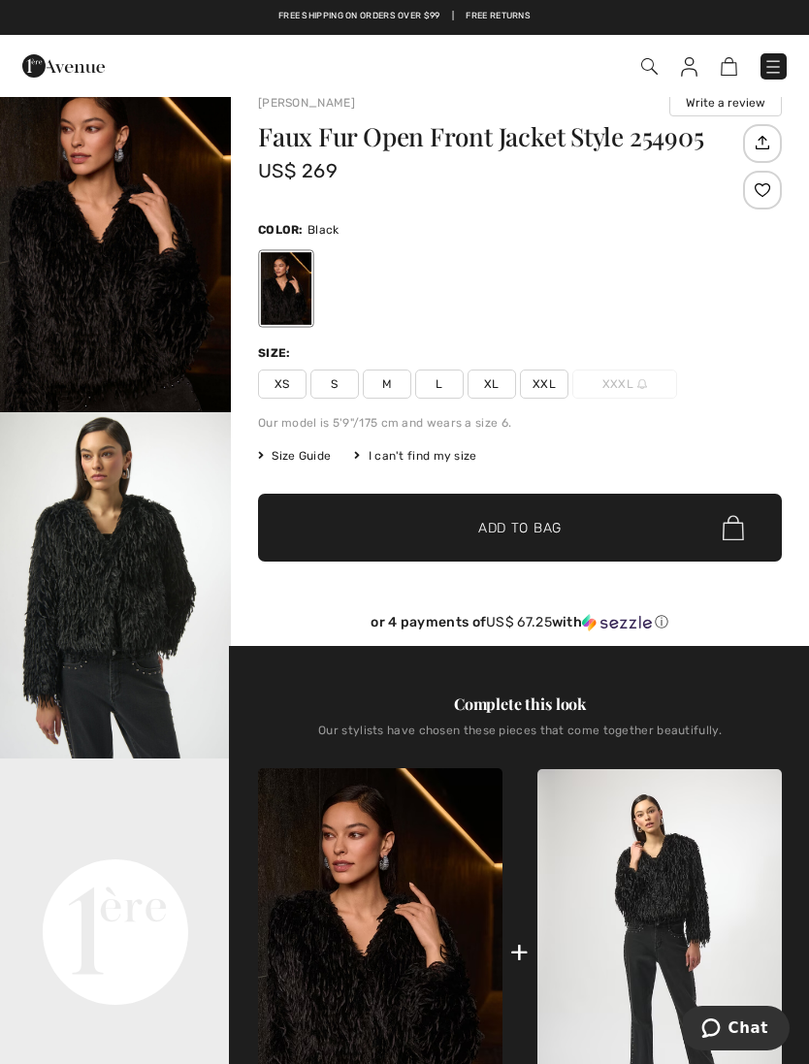
scroll to position [26, 0]
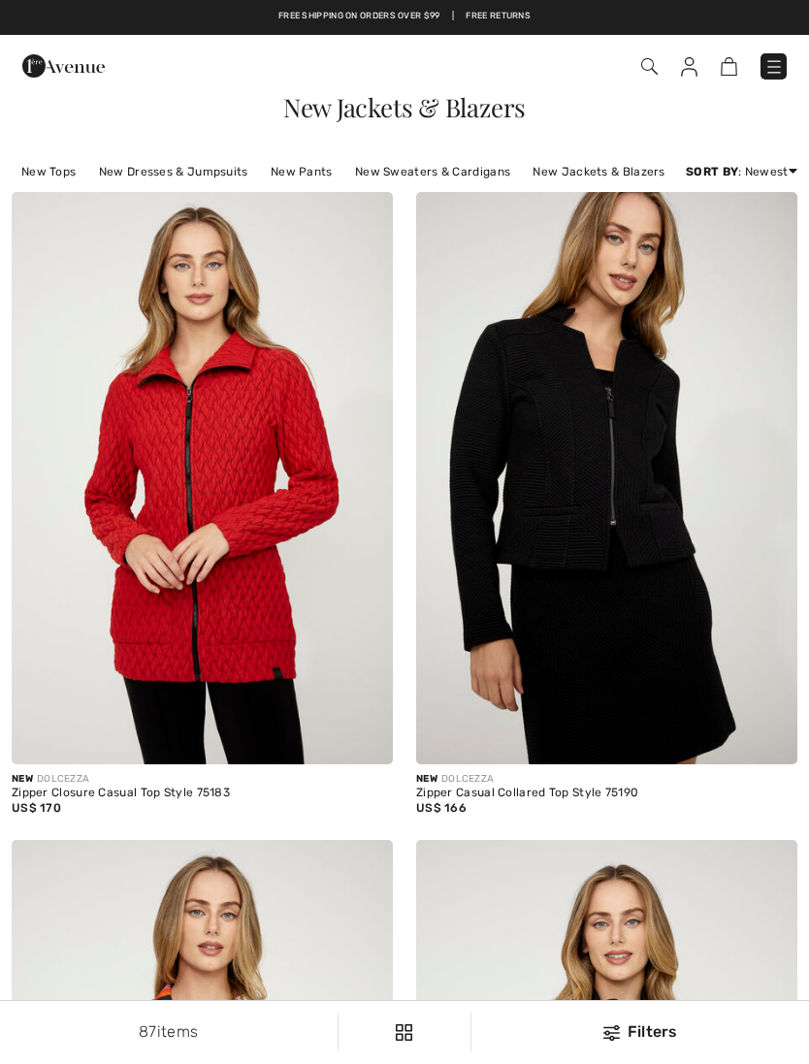
checkbox input "true"
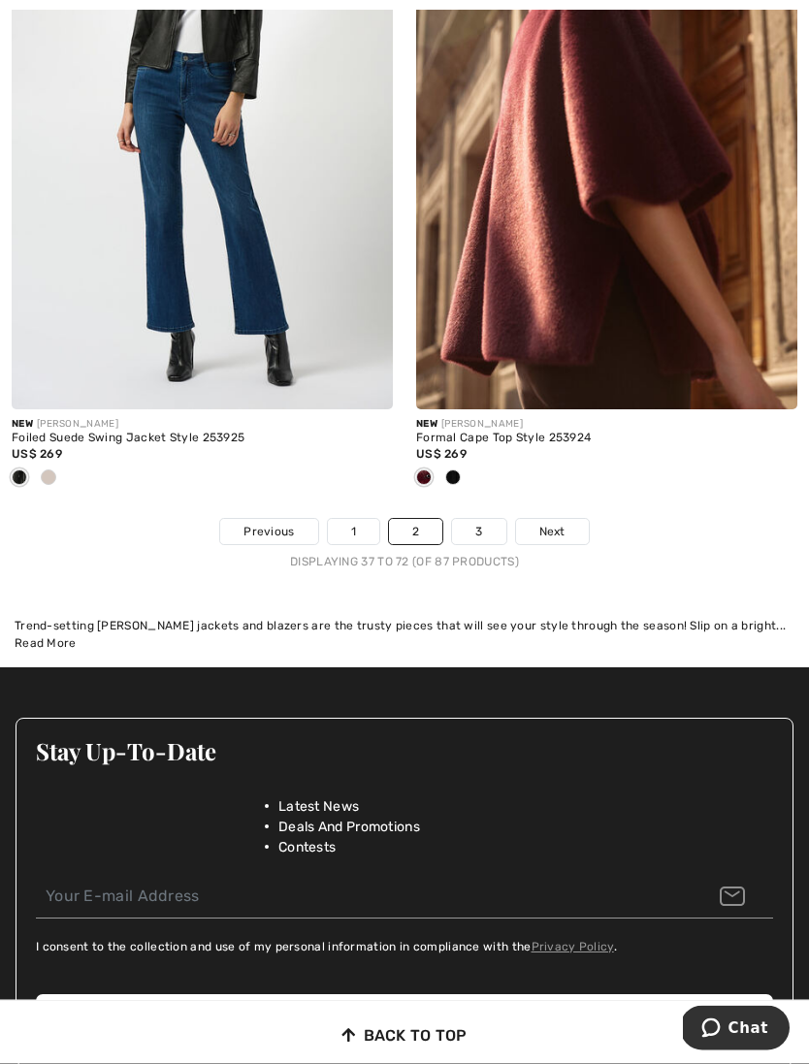
scroll to position [11975, 0]
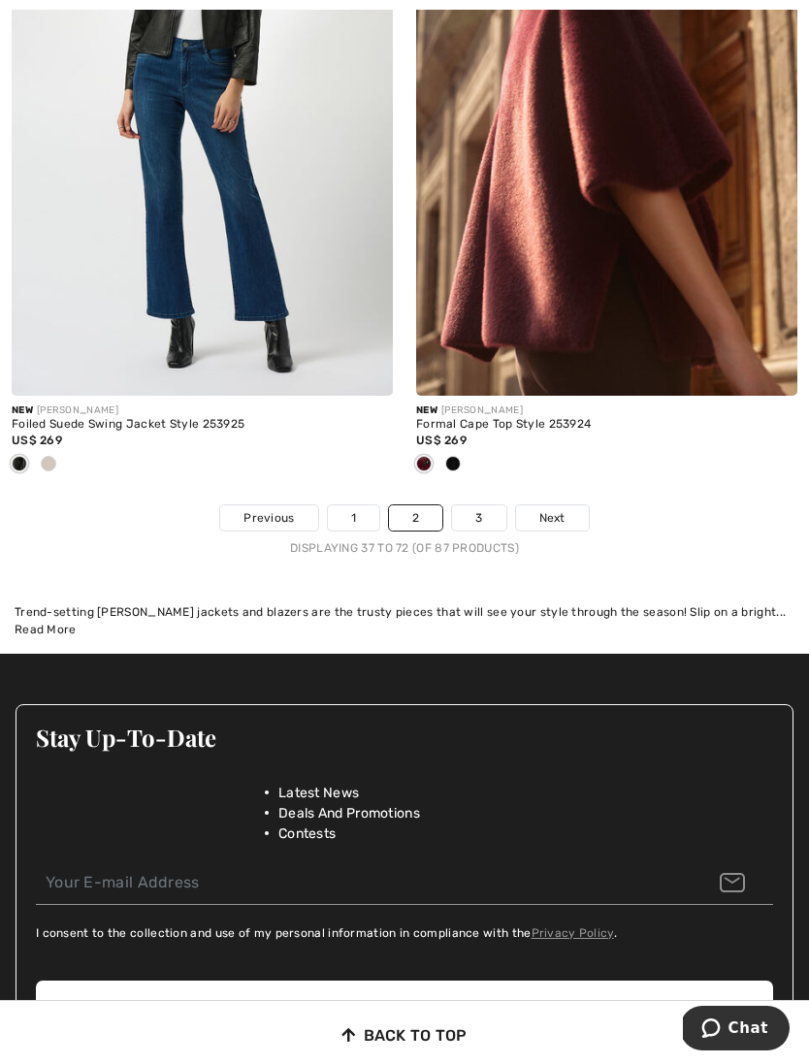
click at [489, 505] on link "3" at bounding box center [478, 517] width 53 height 25
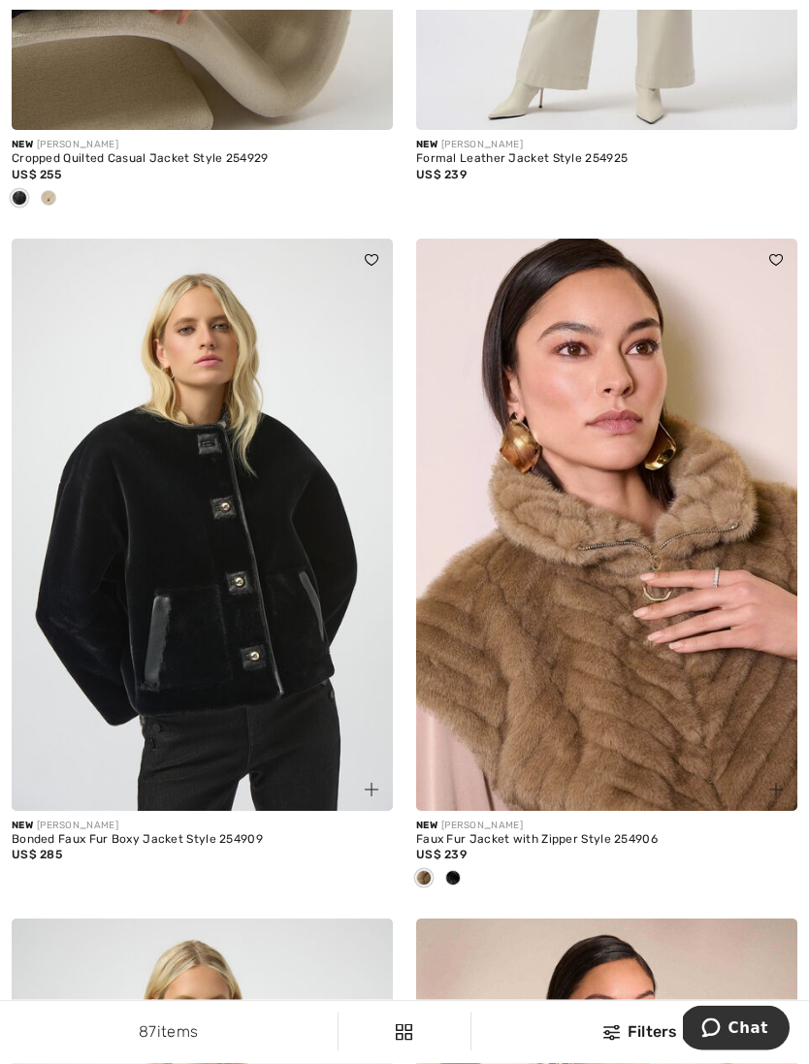
scroll to position [2579, 0]
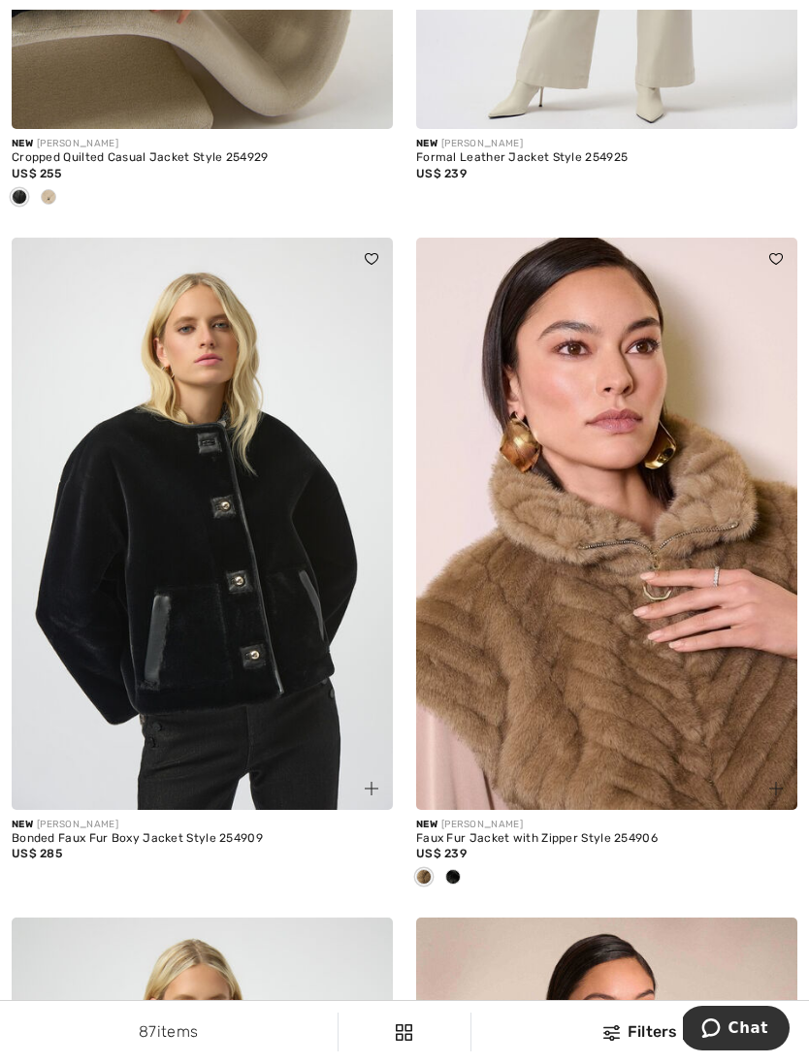
click at [668, 688] on img at bounding box center [606, 524] width 381 height 572
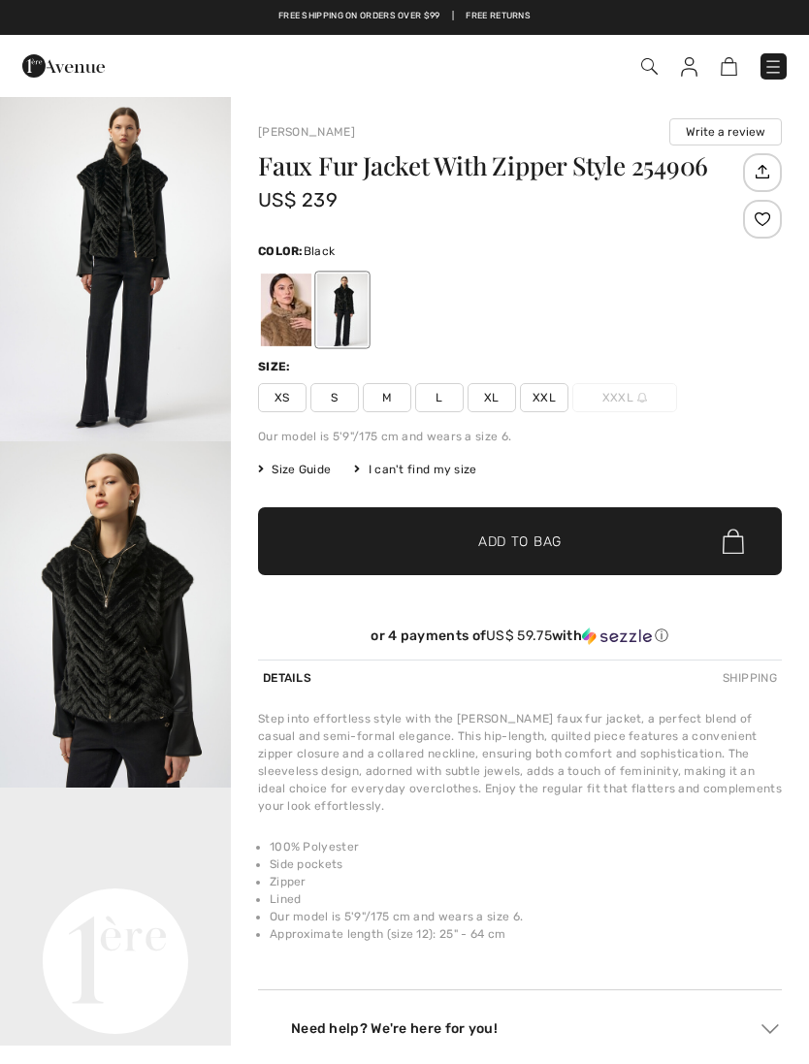
checkbox input "true"
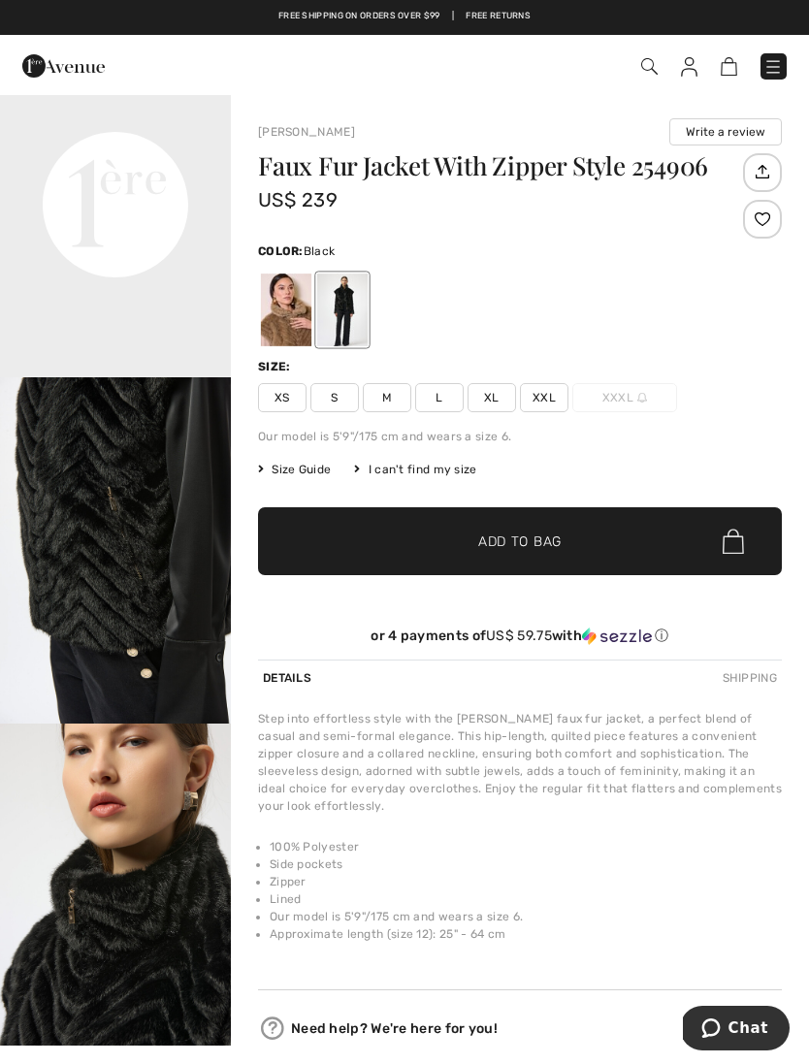
scroll to position [755, 0]
click at [396, 400] on span "M" at bounding box center [387, 397] width 48 height 29
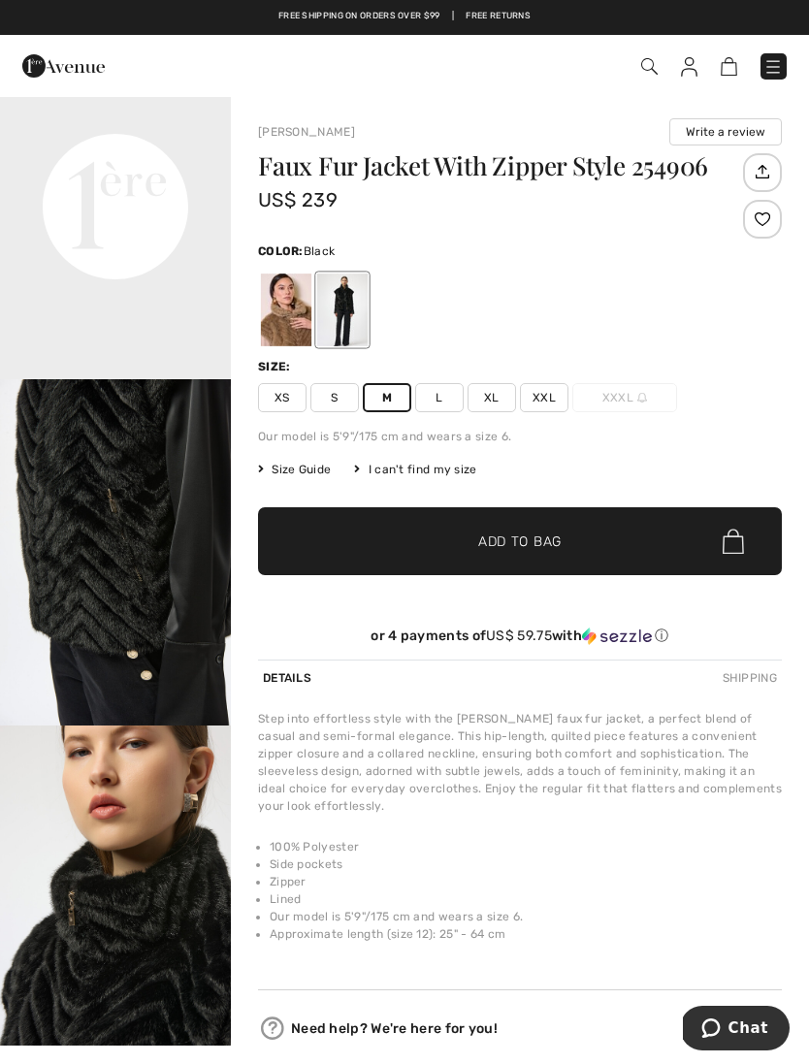
click at [595, 552] on span "✔ Added to Bag Add to Bag" at bounding box center [520, 541] width 524 height 68
